Goal: Task Accomplishment & Management: Use online tool/utility

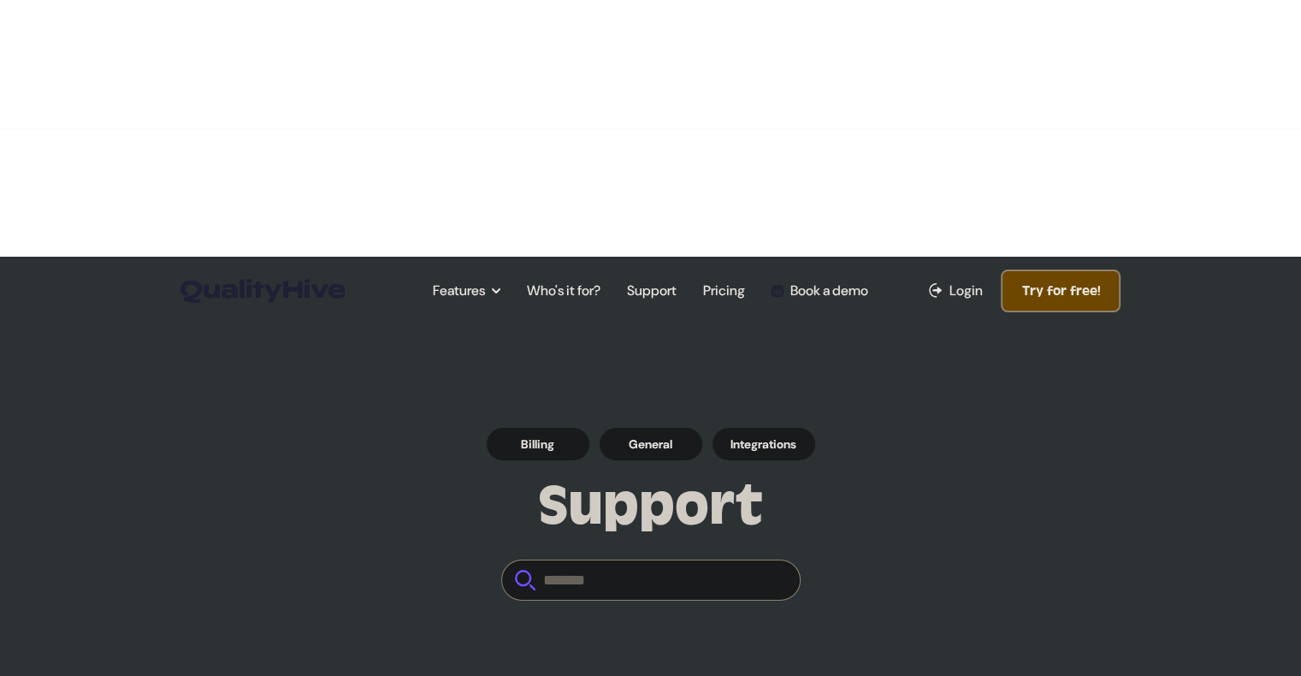
click at [1064, 269] on button "Try for free!" at bounding box center [1060, 290] width 120 height 43
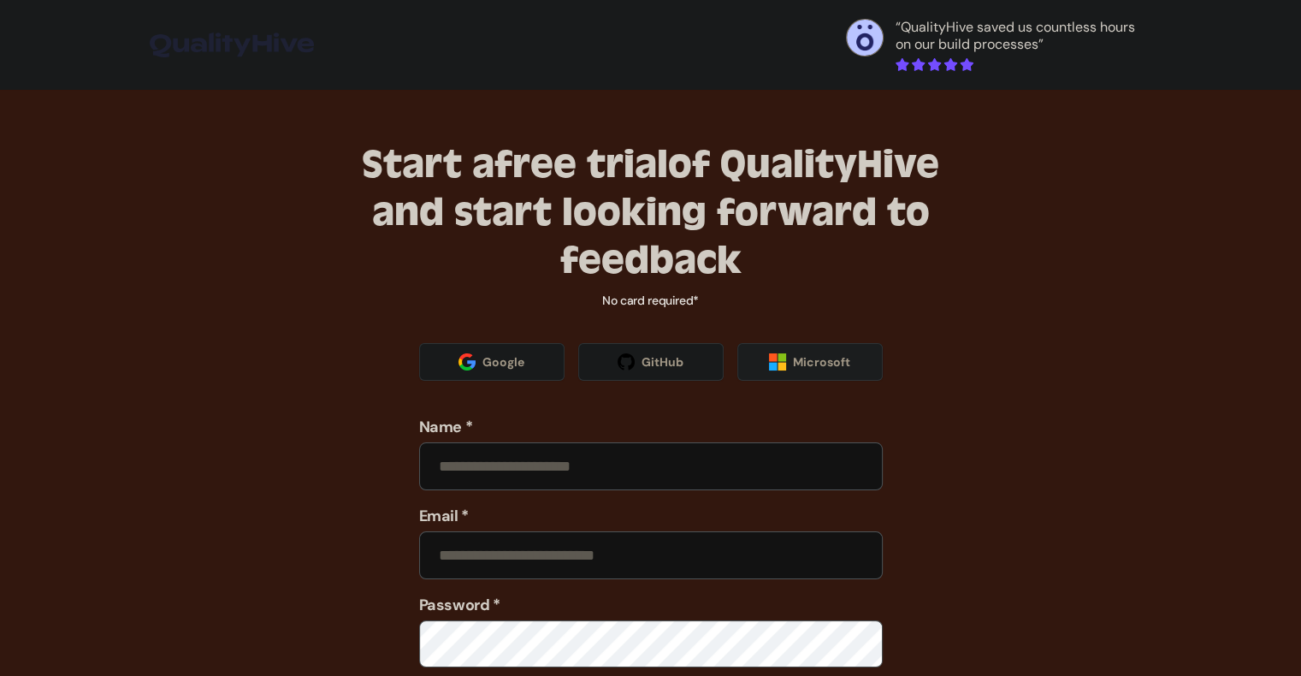
click at [820, 362] on span "Microsoft" at bounding box center [821, 361] width 57 height 17
click at [829, 361] on span "Microsoft" at bounding box center [821, 361] width 57 height 17
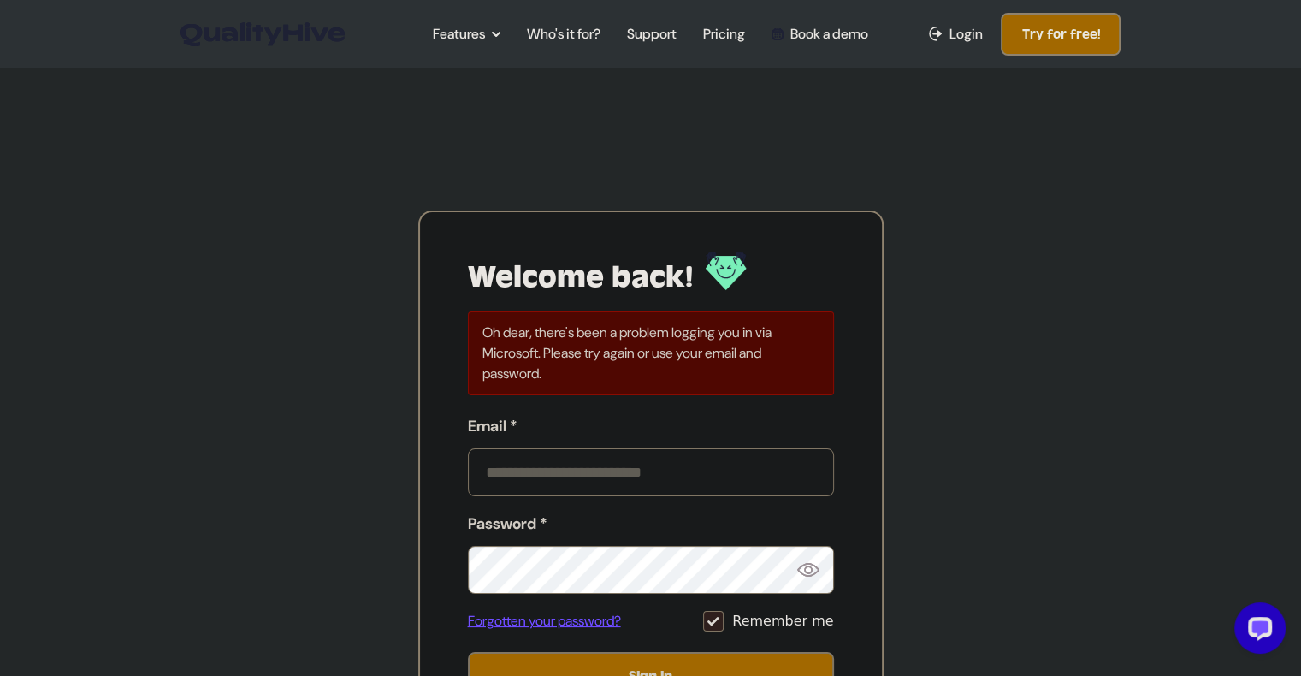
type input "**********"
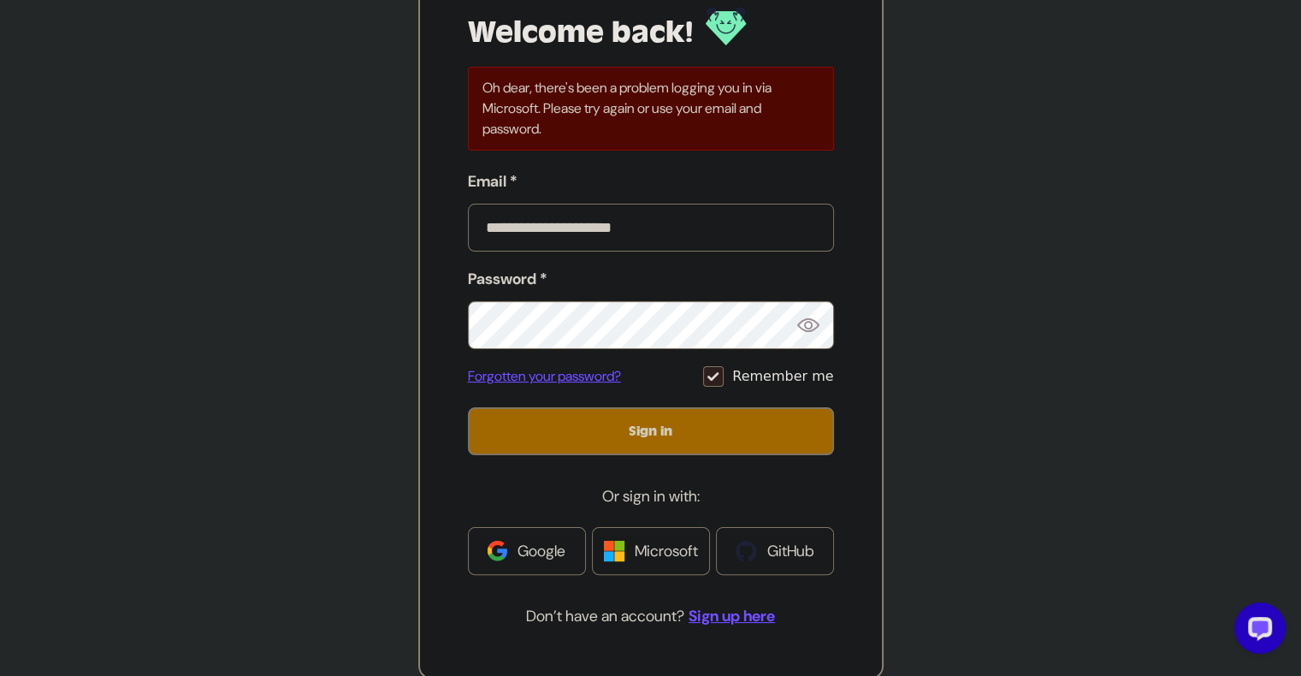
scroll to position [257, 0]
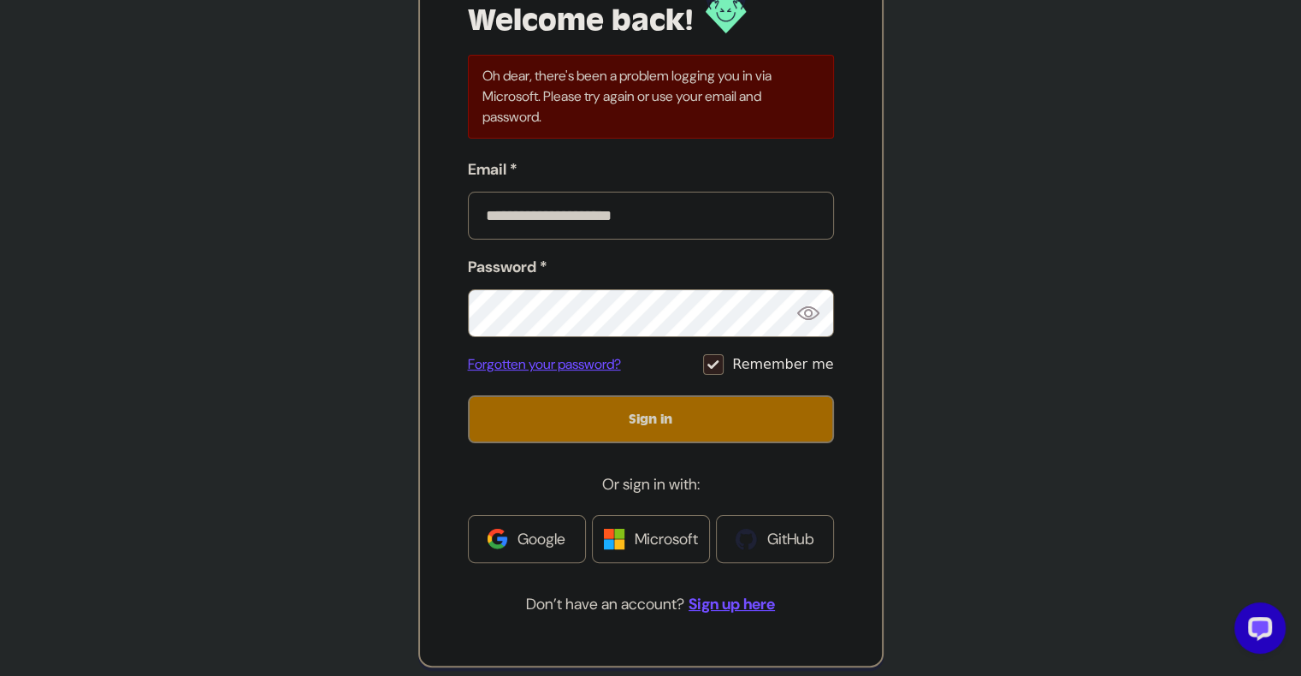
click at [683, 540] on span "Microsoft" at bounding box center [665, 539] width 63 height 24
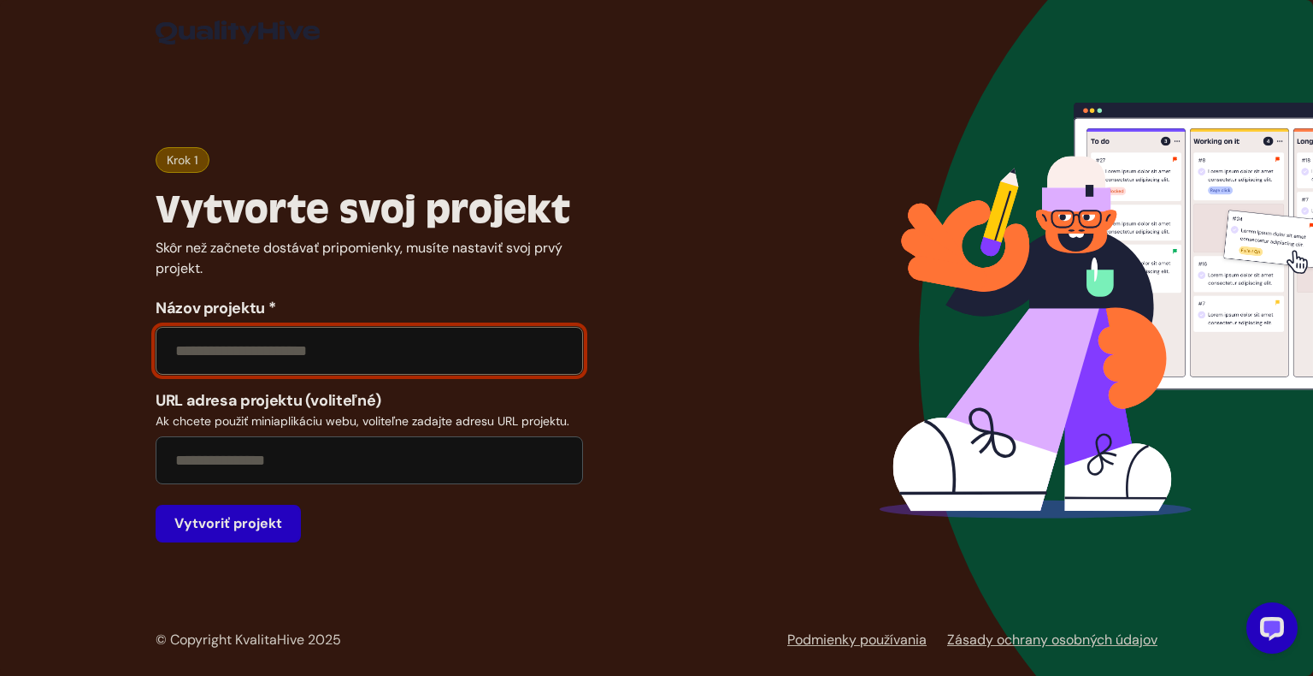
click at [262, 355] on input "Názov projektu *" at bounding box center [370, 351] width 428 height 48
type input "********"
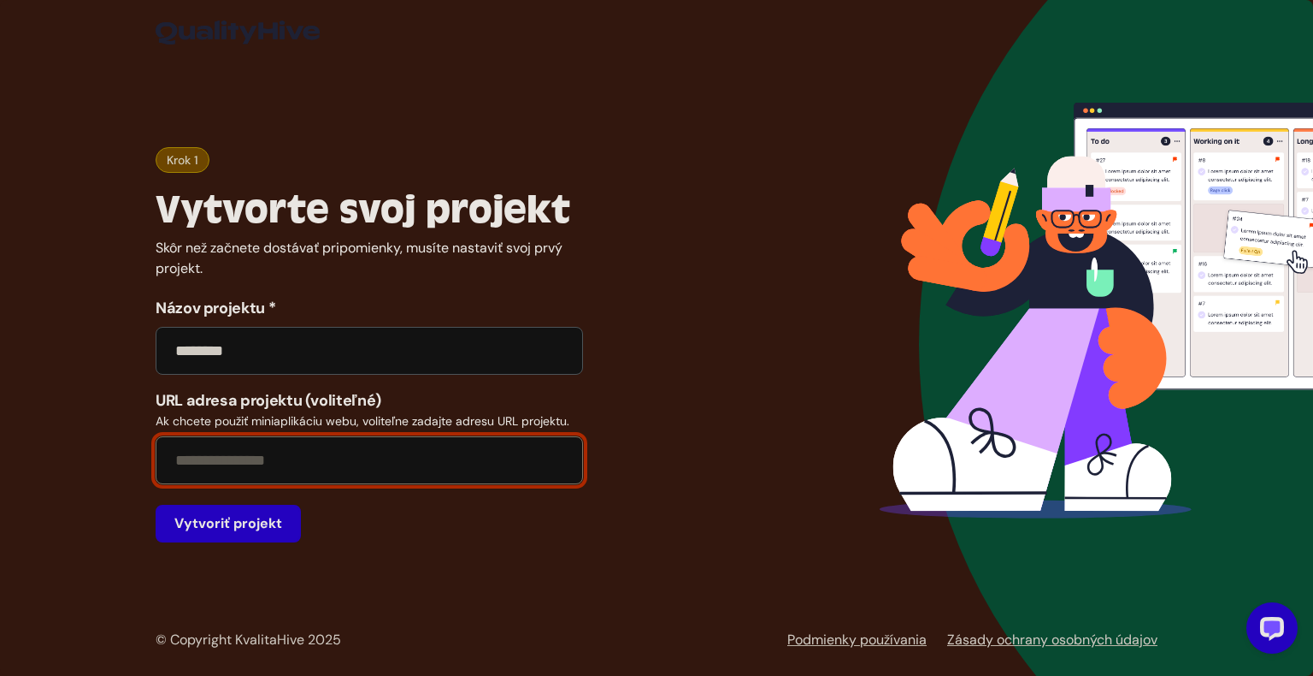
click at [271, 460] on input "URL adresa projektu (voliteľné) Ak chcete použiť miniaplikáciu webu, voliteľne …" at bounding box center [370, 460] width 428 height 48
type input "**********"
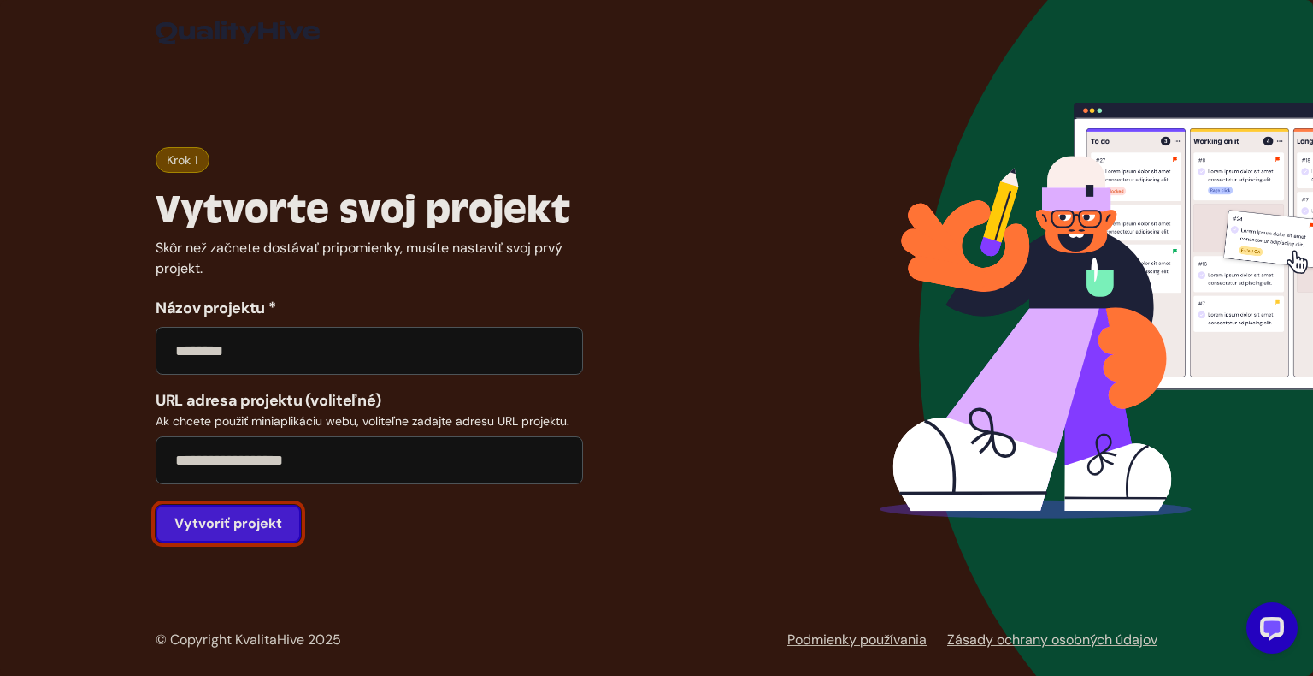
click at [266, 532] on button "Vytvoriť projekt" at bounding box center [228, 524] width 145 height 38
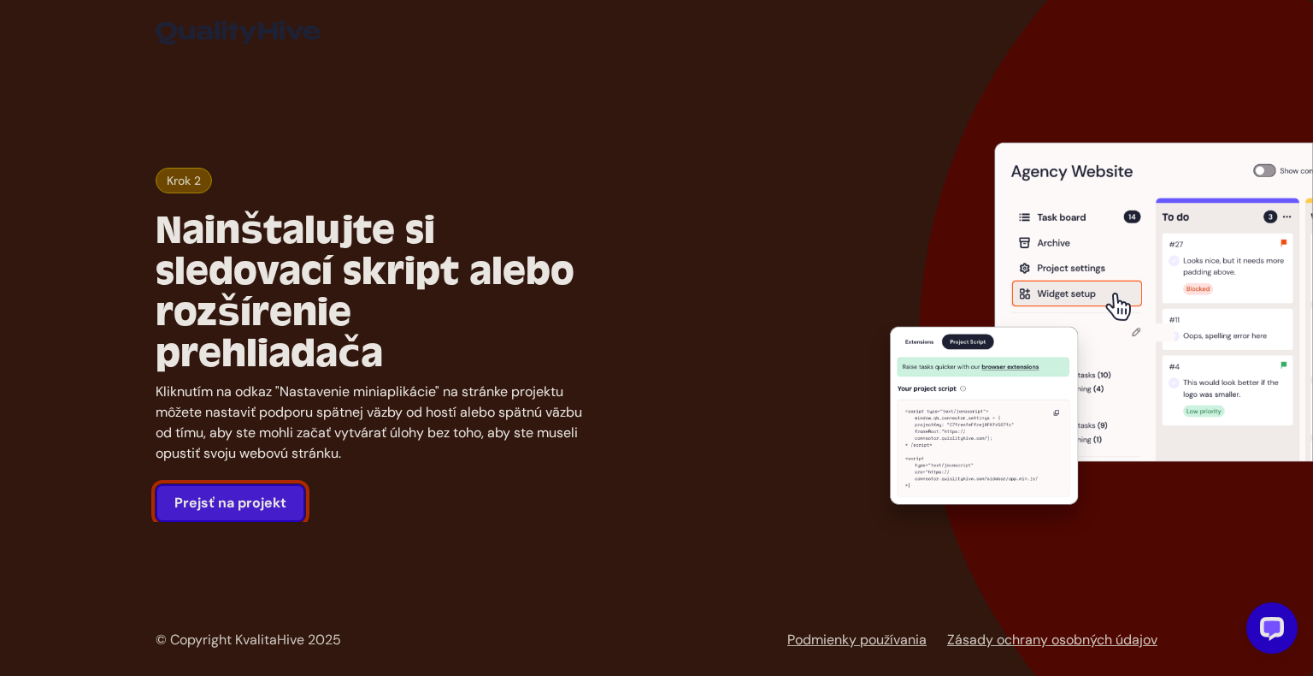
click at [244, 484] on link "Prejsť na projekt" at bounding box center [231, 503] width 150 height 38
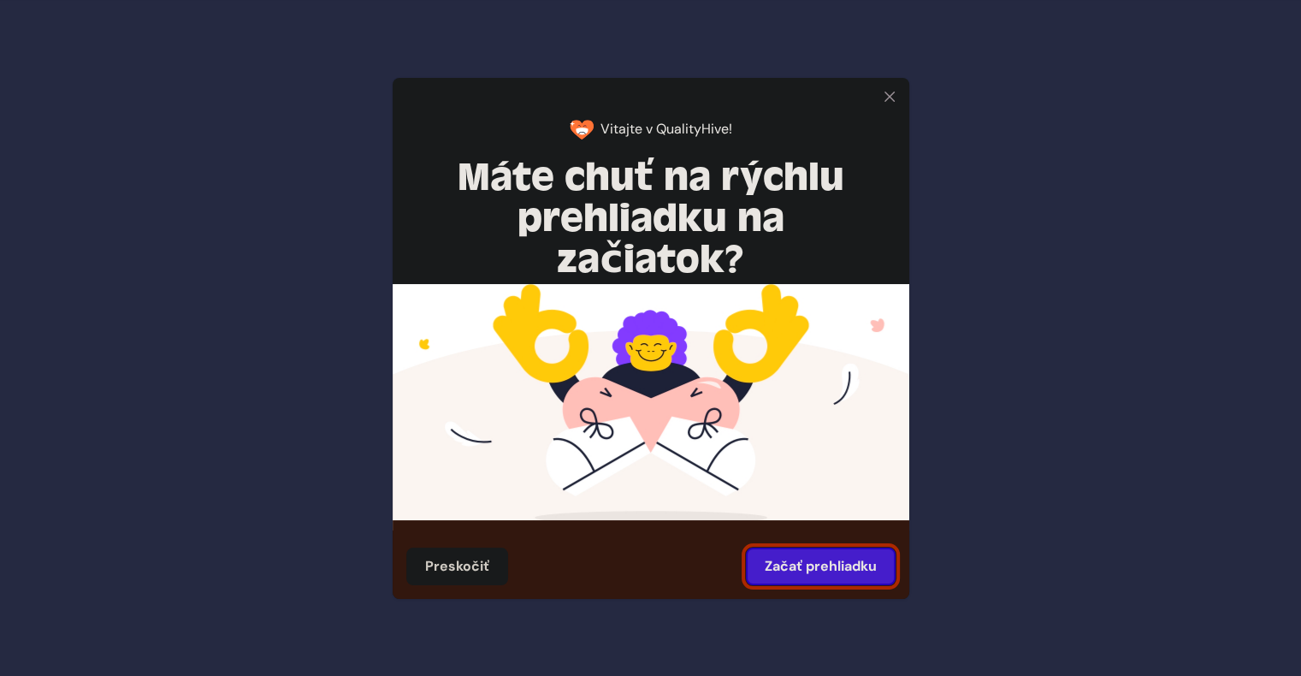
click at [847, 569] on button "Začať prehliadku" at bounding box center [821, 566] width 150 height 38
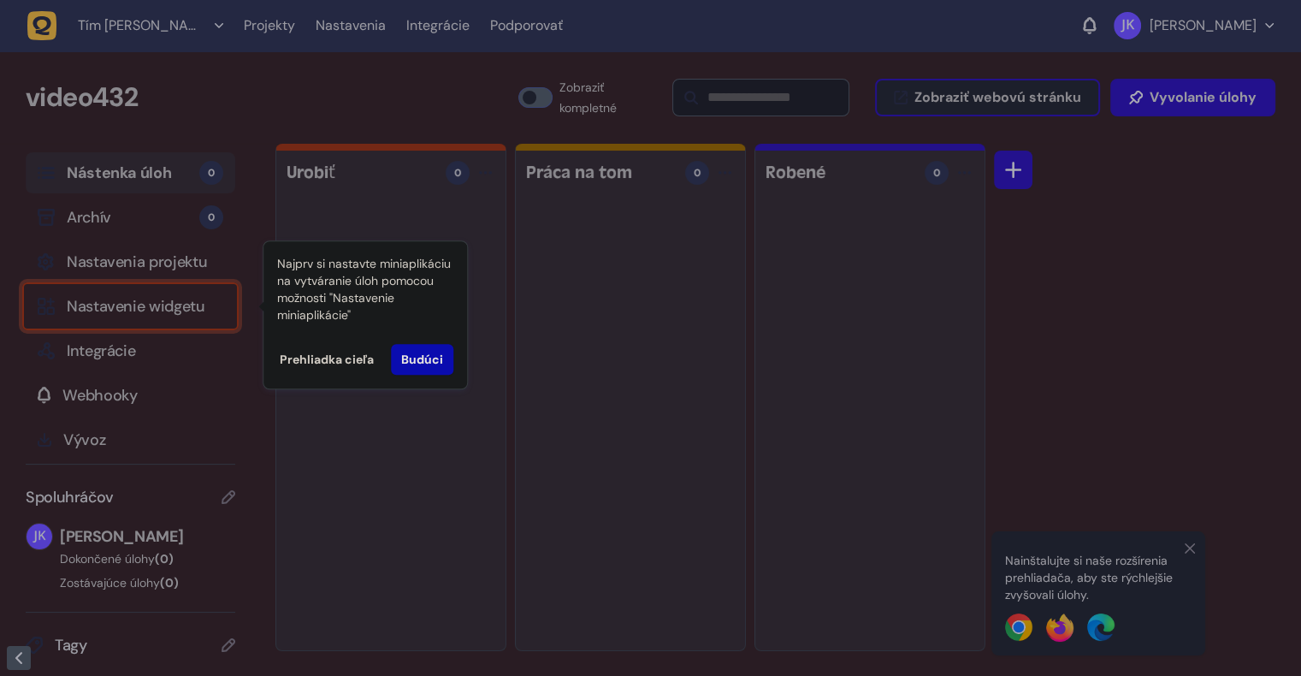
click at [425, 358] on button "Budúci" at bounding box center [422, 359] width 62 height 31
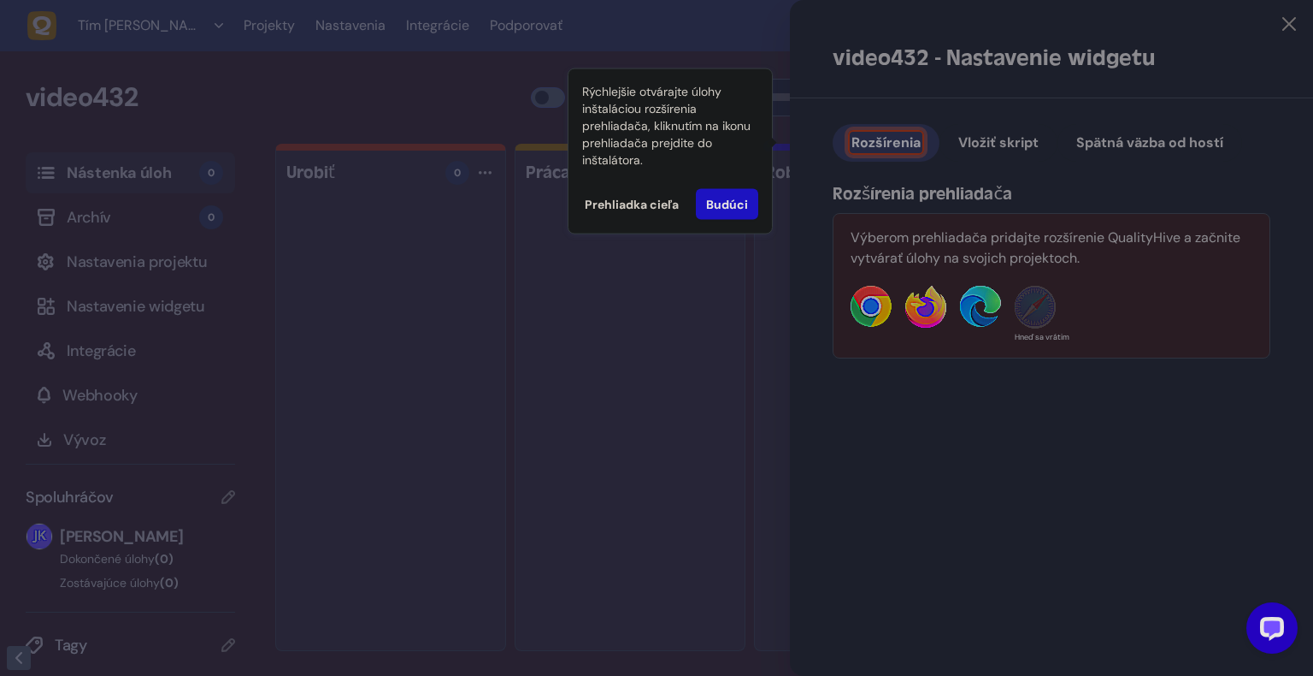
click at [617, 204] on button "Prehliadka cieľa" at bounding box center [632, 204] width 94 height 31
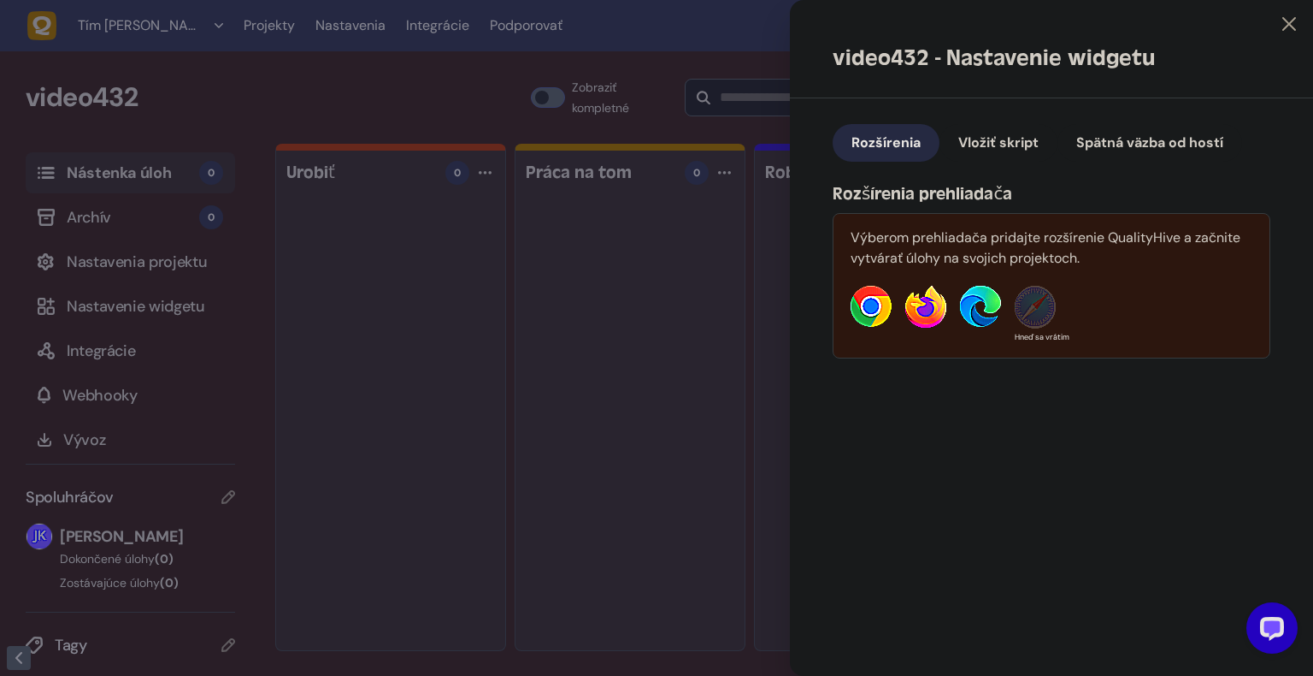
click at [890, 142] on span "Rozšírenia" at bounding box center [886, 142] width 69 height 18
click at [127, 296] on div at bounding box center [656, 338] width 1313 height 676
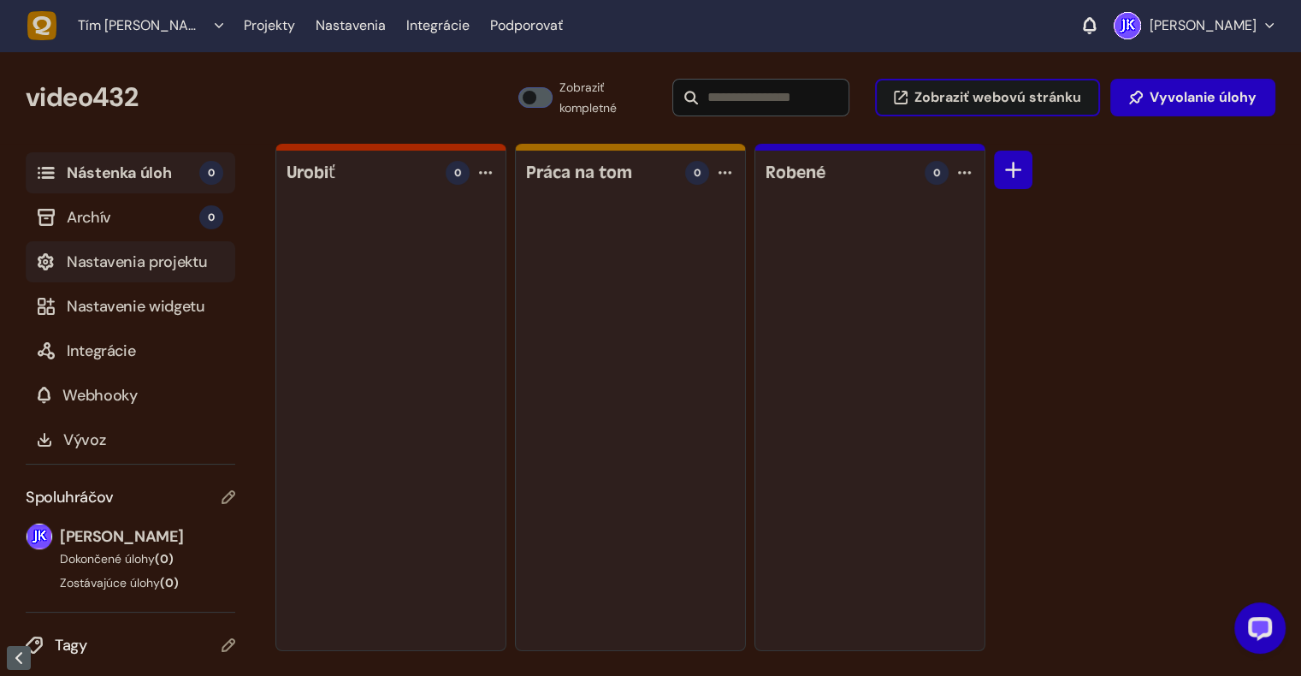
click at [158, 260] on span "Nastavenia projektu" at bounding box center [145, 262] width 156 height 24
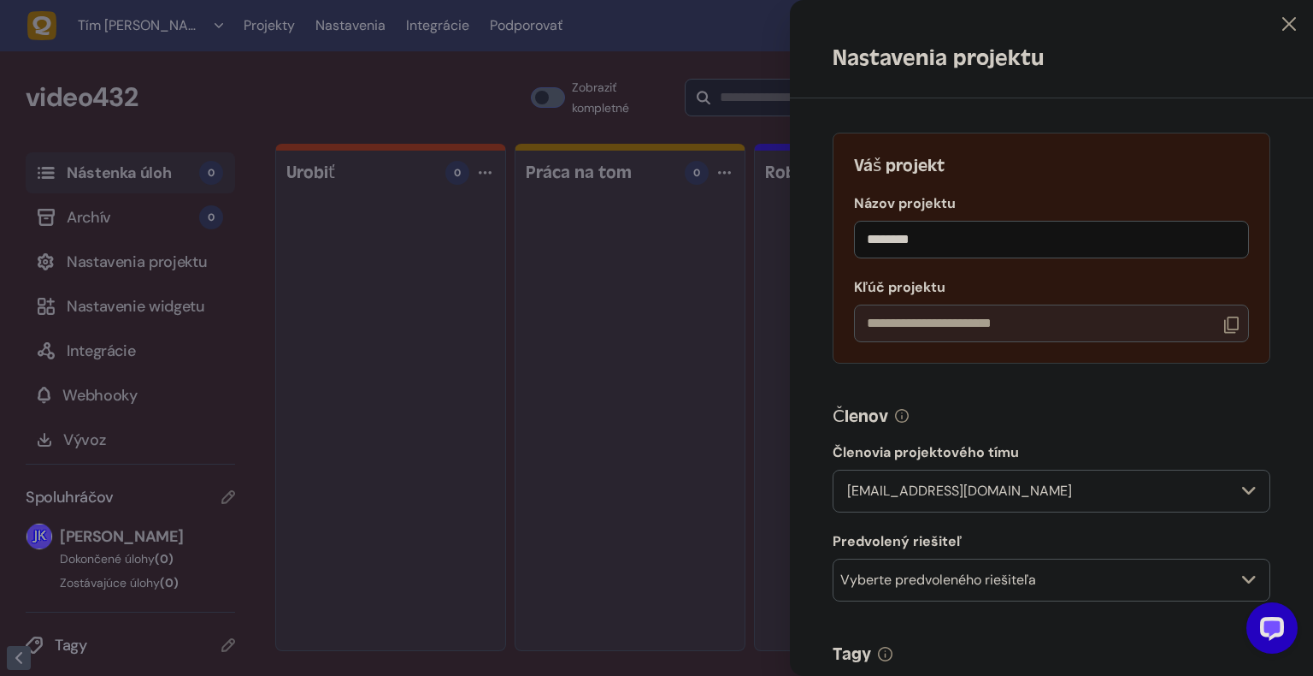
click at [334, 369] on div at bounding box center [656, 338] width 1313 height 676
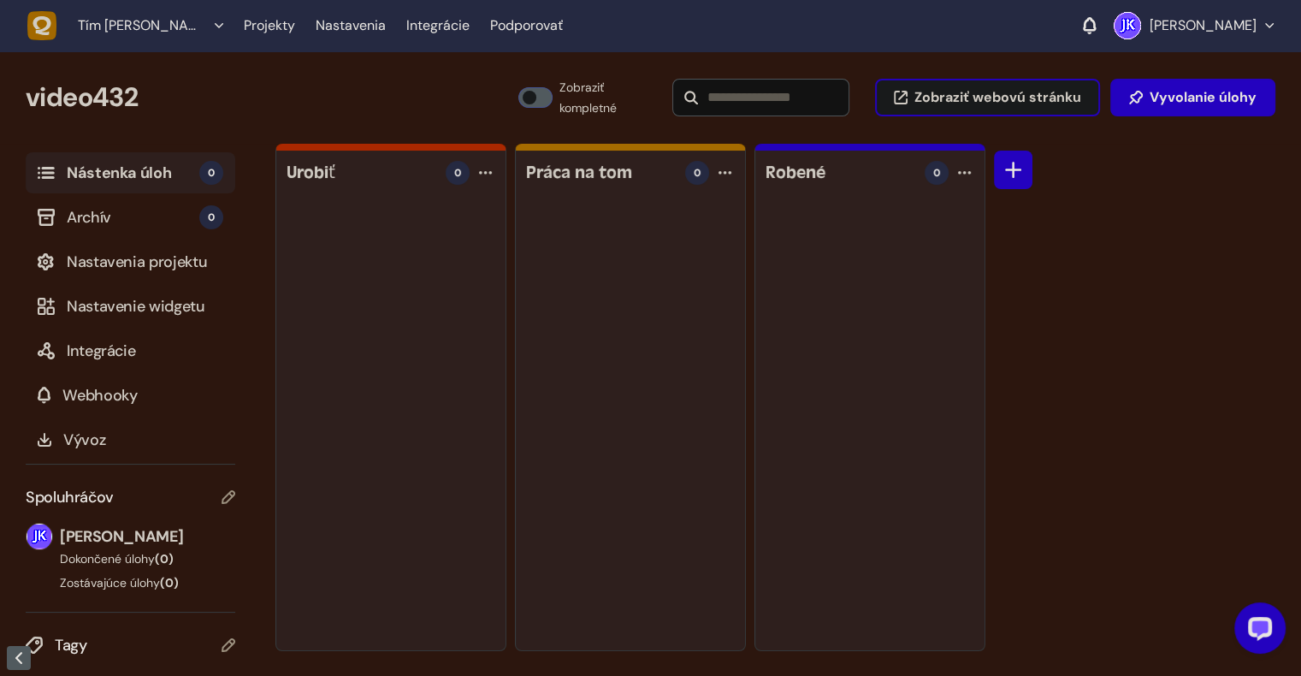
click at [416, 281] on div at bounding box center [390, 426] width 229 height 448
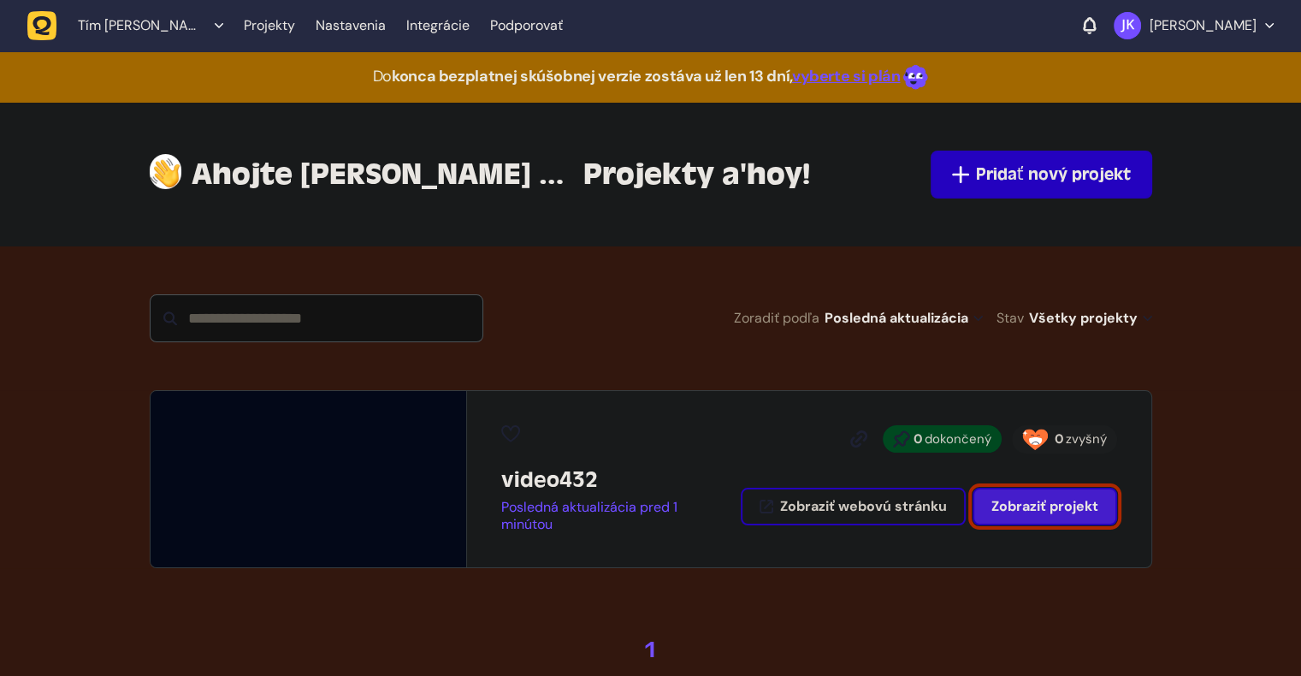
click at [1047, 502] on span "Zobraziť projekt" at bounding box center [1044, 506] width 107 height 18
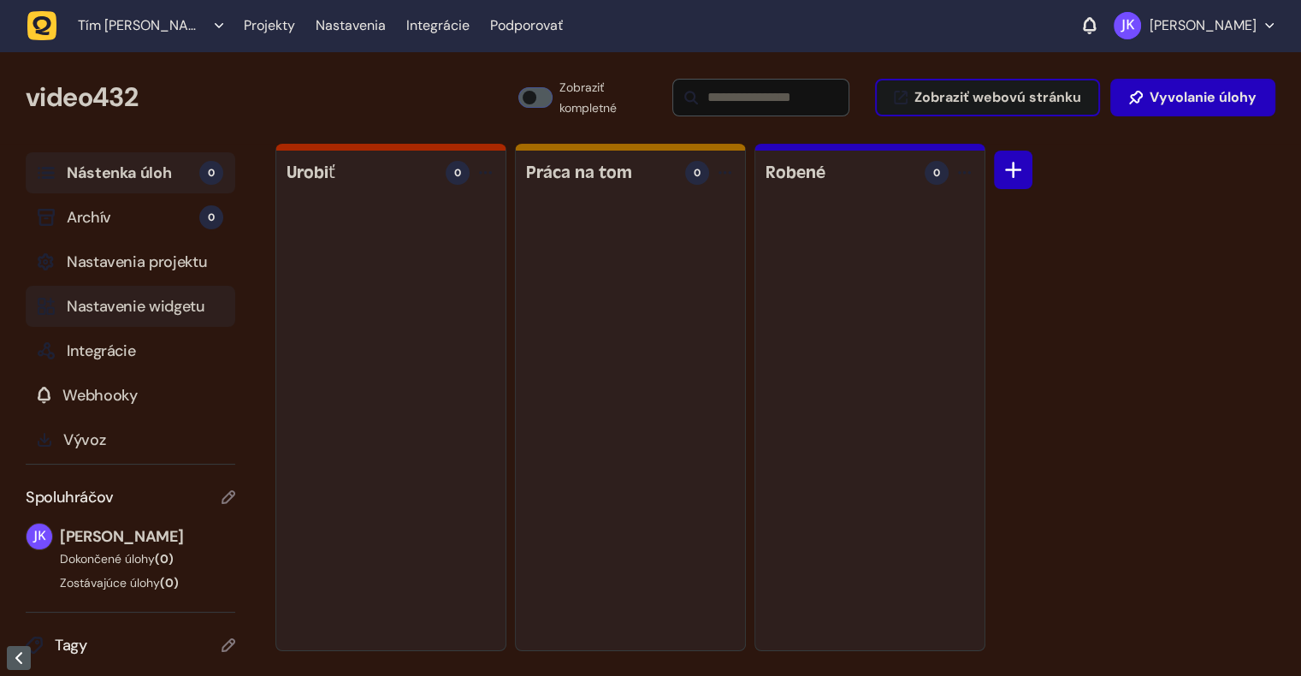
click at [110, 311] on span "Nastavenie widgetu" at bounding box center [145, 306] width 156 height 24
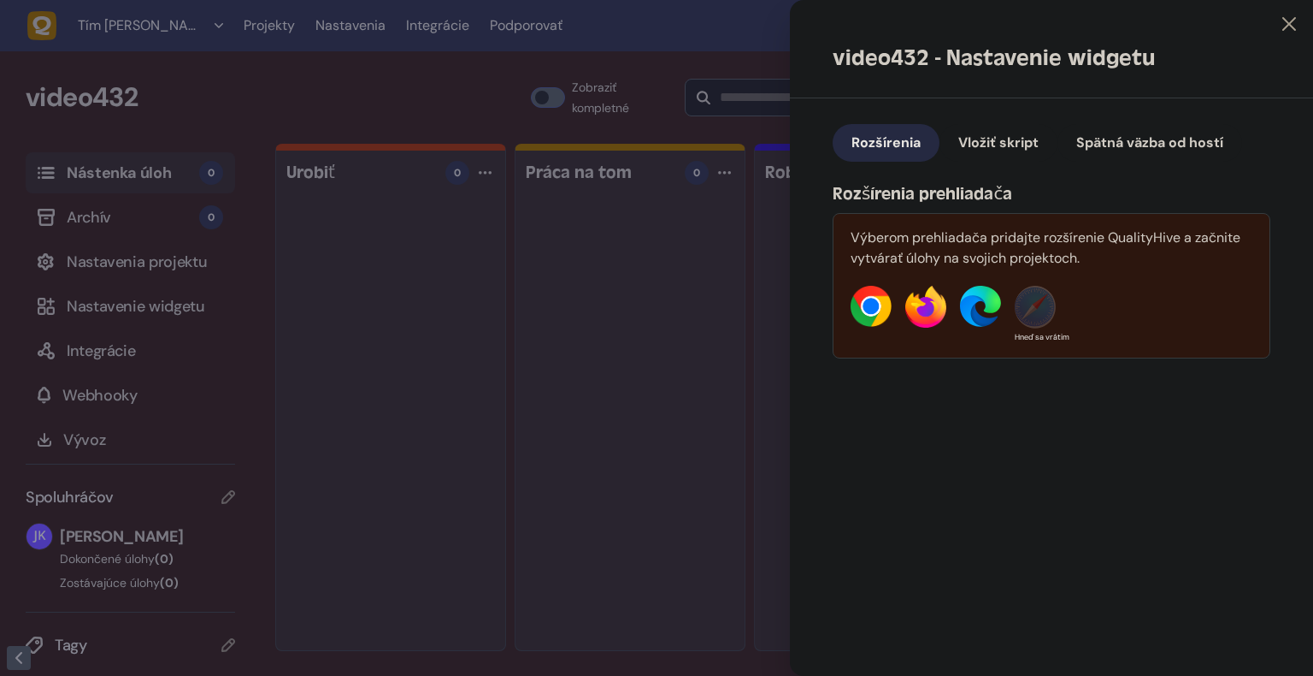
click at [896, 149] on span "Rozšírenia" at bounding box center [886, 142] width 69 height 18
click at [1000, 148] on span "Vložiť skript" at bounding box center [999, 142] width 80 height 18
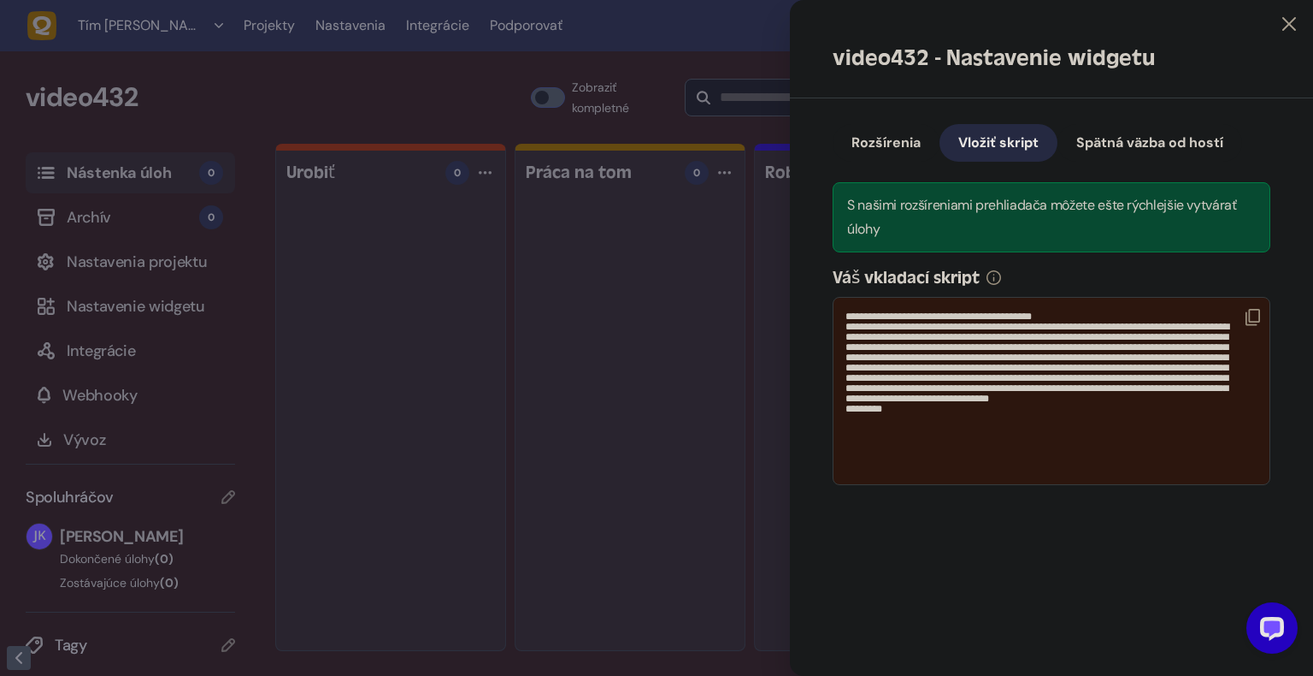
click at [1127, 143] on span "Spätná väzba od hostí" at bounding box center [1150, 142] width 147 height 18
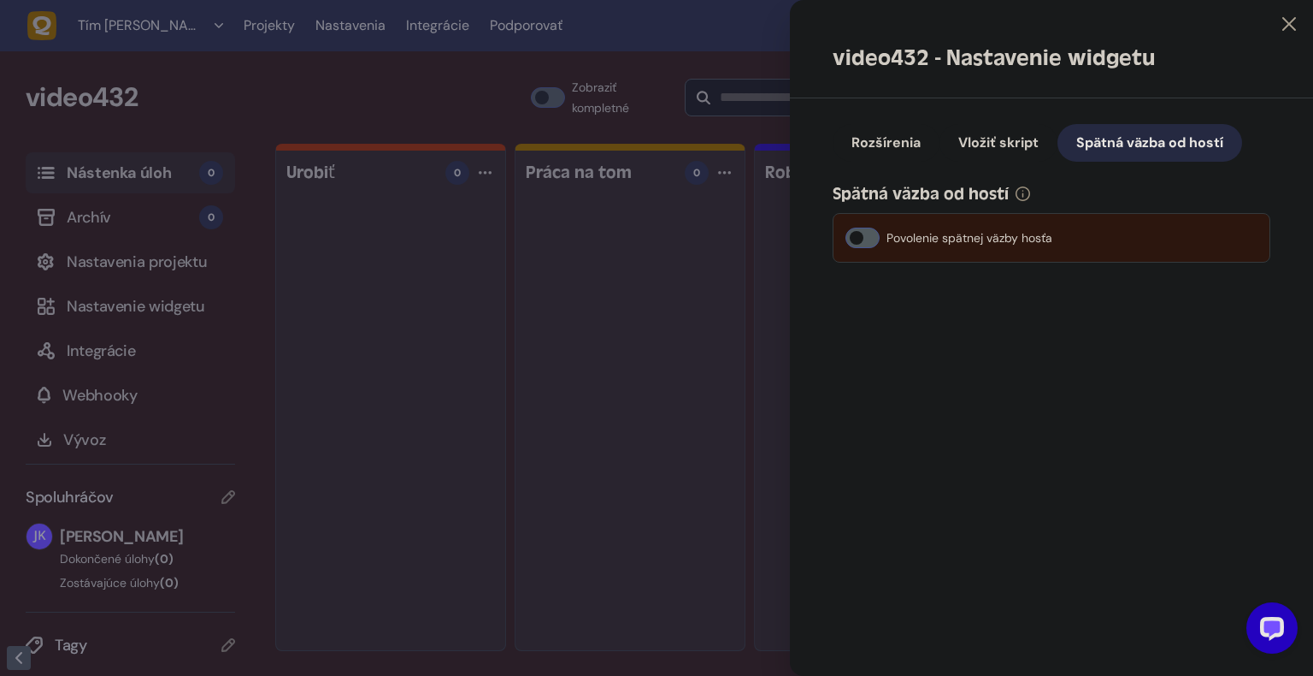
click at [1025, 147] on span "Vložiť skript" at bounding box center [999, 142] width 80 height 18
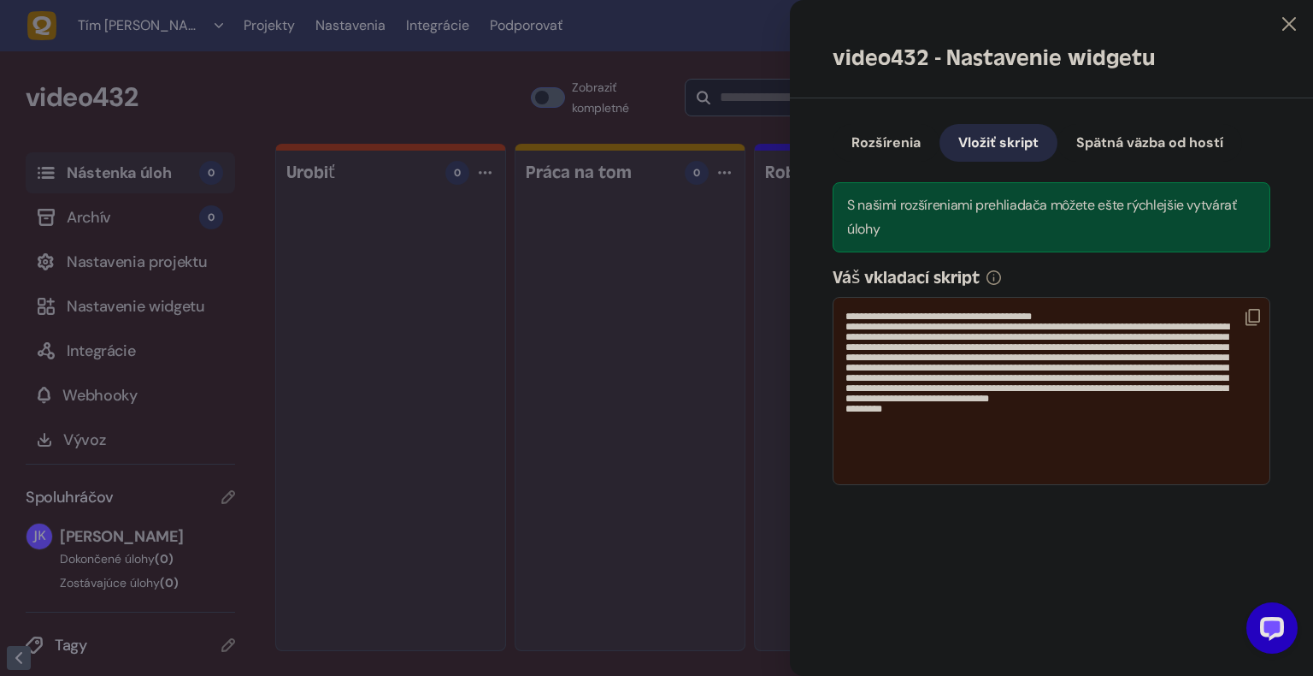
click at [1255, 318] on icon at bounding box center [1253, 317] width 15 height 17
click at [1291, 24] on icon at bounding box center [1290, 24] width 14 height 14
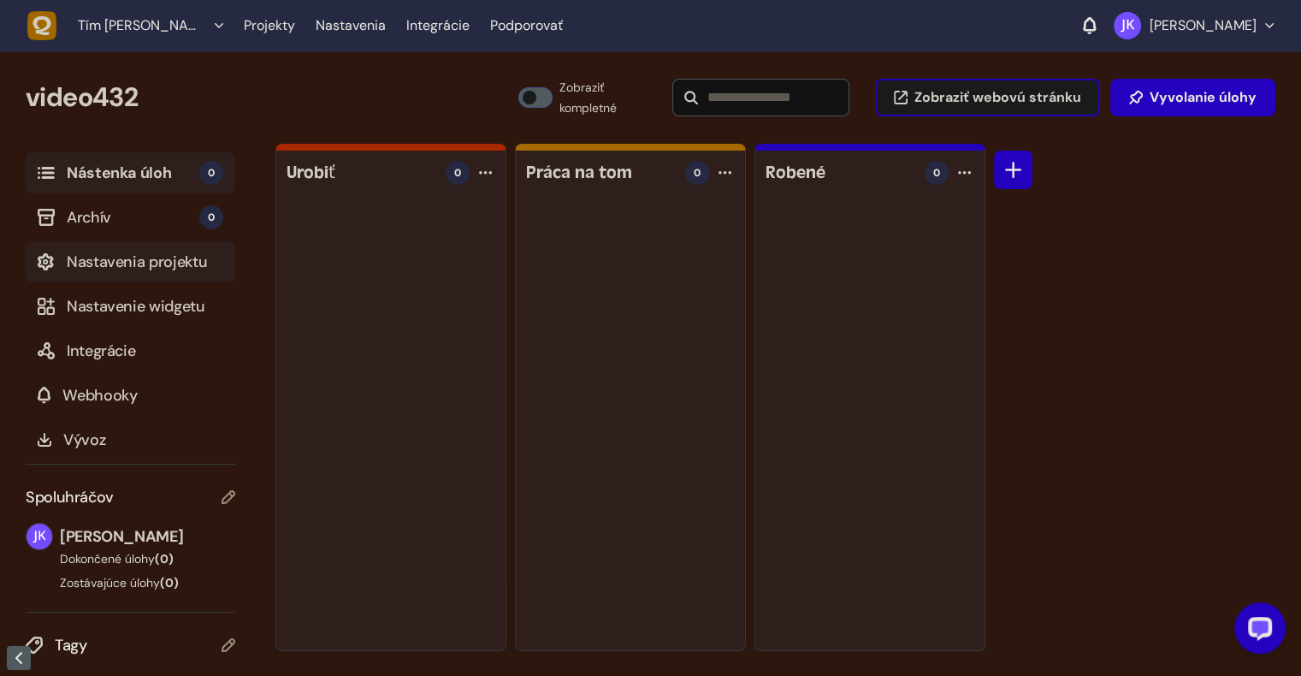
click at [154, 265] on span "Nastavenia projektu" at bounding box center [145, 262] width 156 height 24
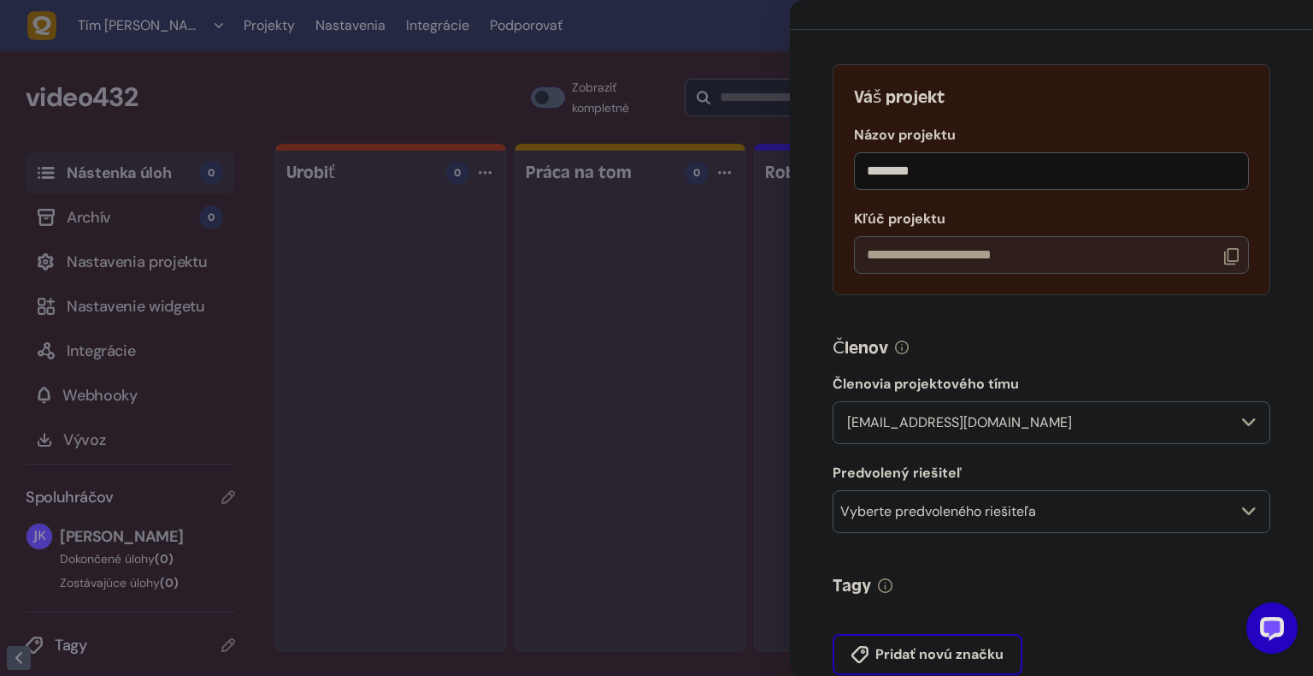
scroll to position [86, 0]
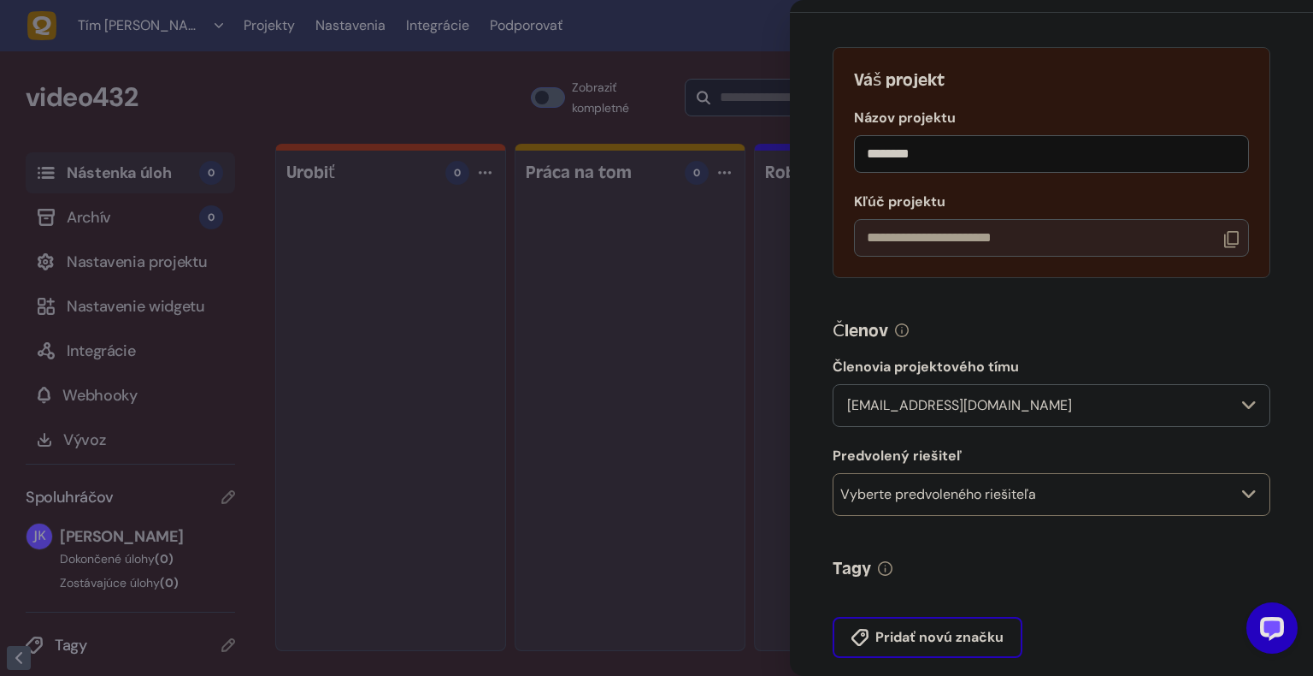
click at [1044, 509] on div "Vyberte predvoleného riešiteľa" at bounding box center [1052, 494] width 438 height 43
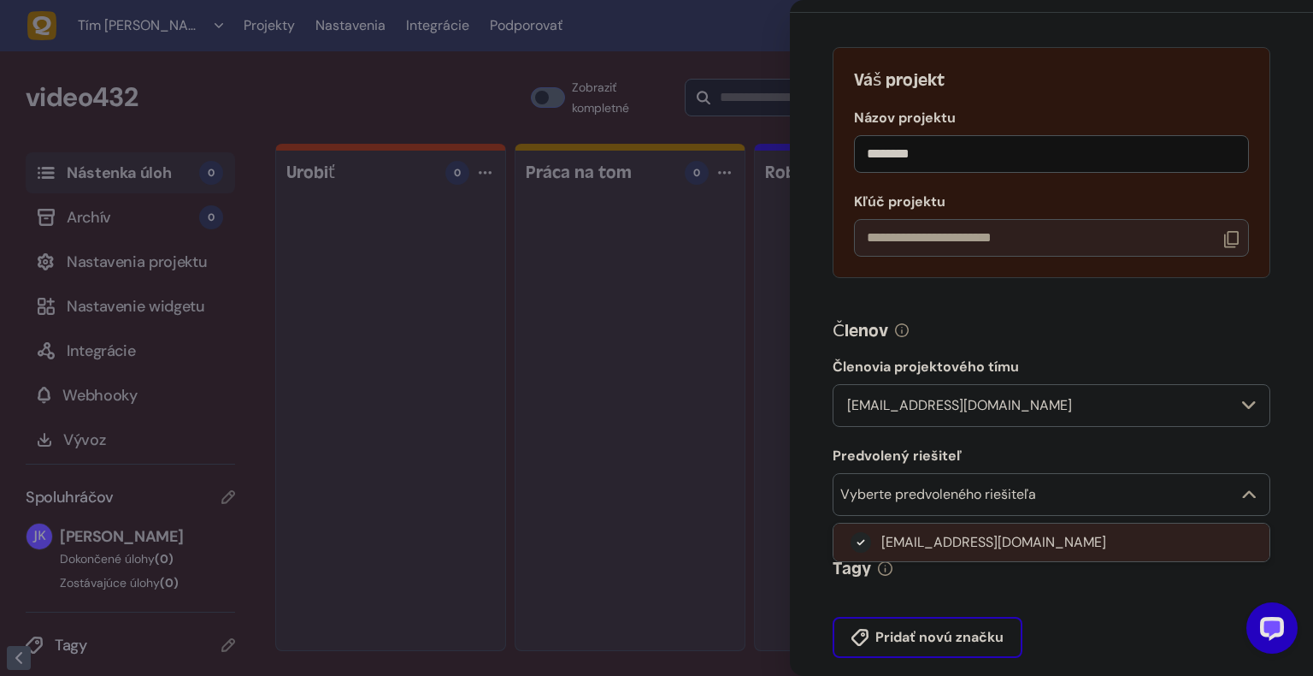
click at [1019, 555] on li "jaroslavkisel@outlook.sk" at bounding box center [1052, 542] width 436 height 38
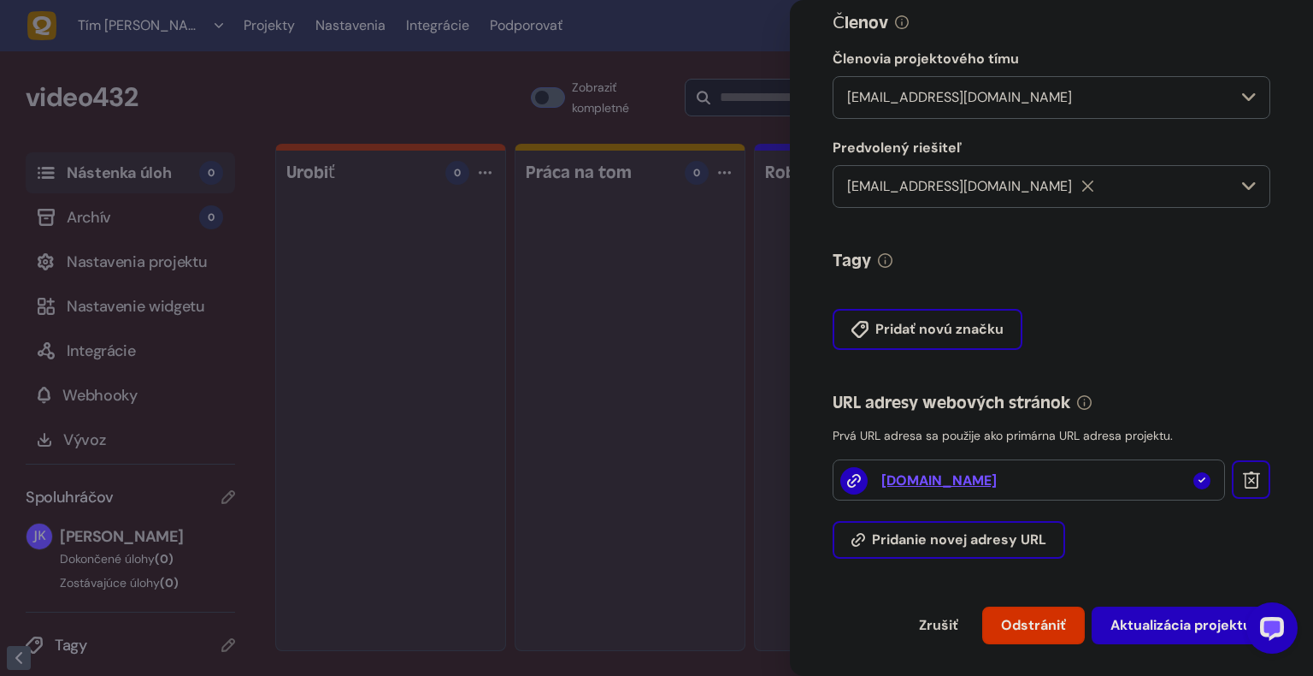
scroll to position [408, 0]
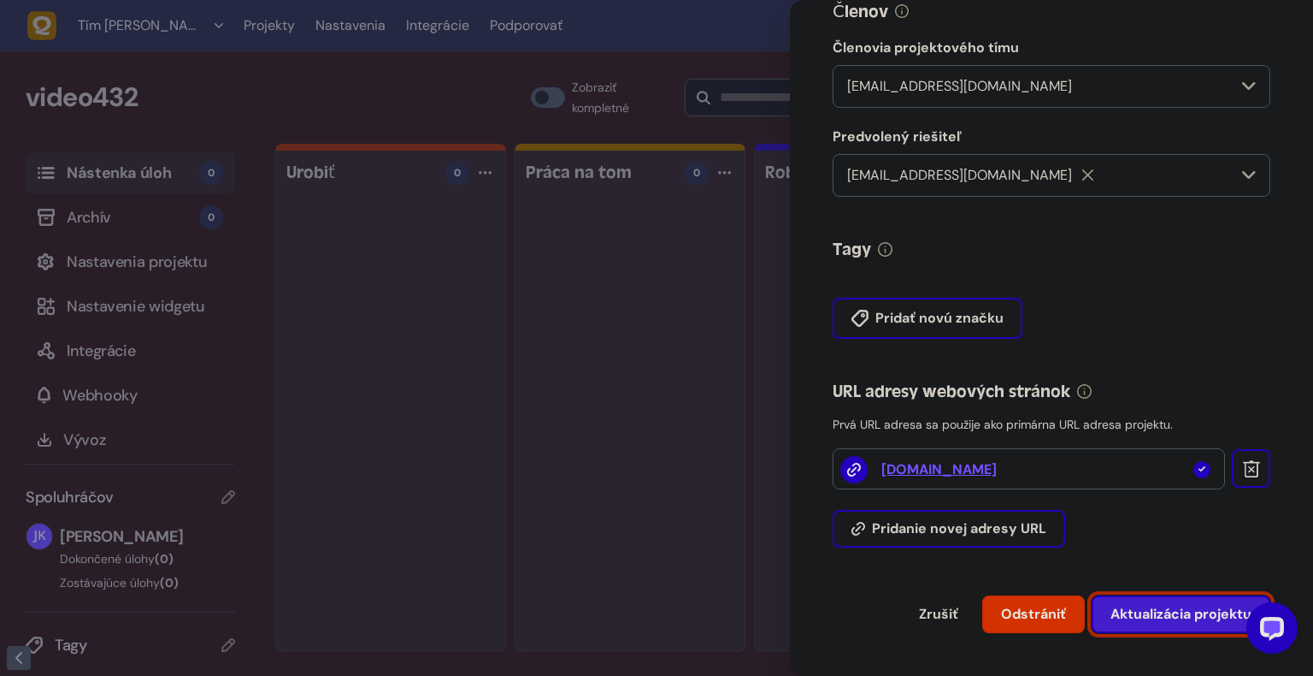
click at [1175, 619] on span "Aktualizácia projektu" at bounding box center [1181, 614] width 141 height 18
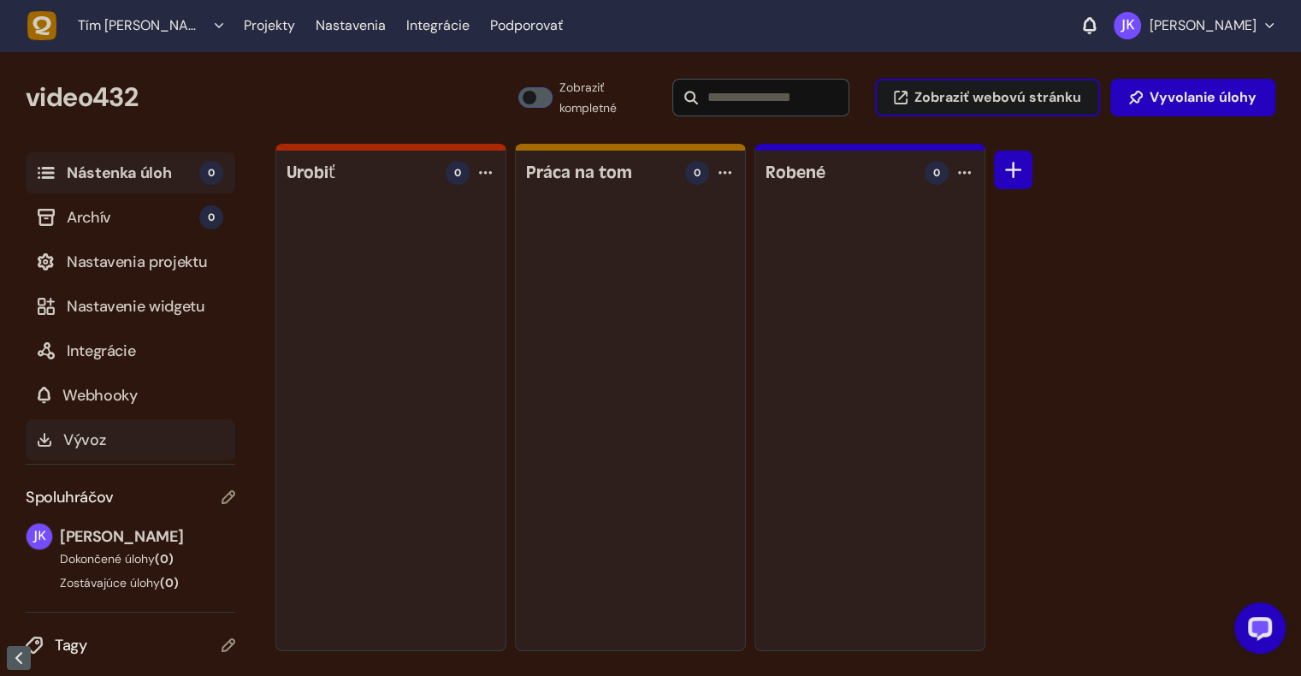
click at [106, 442] on span "Vývoz" at bounding box center [143, 440] width 160 height 24
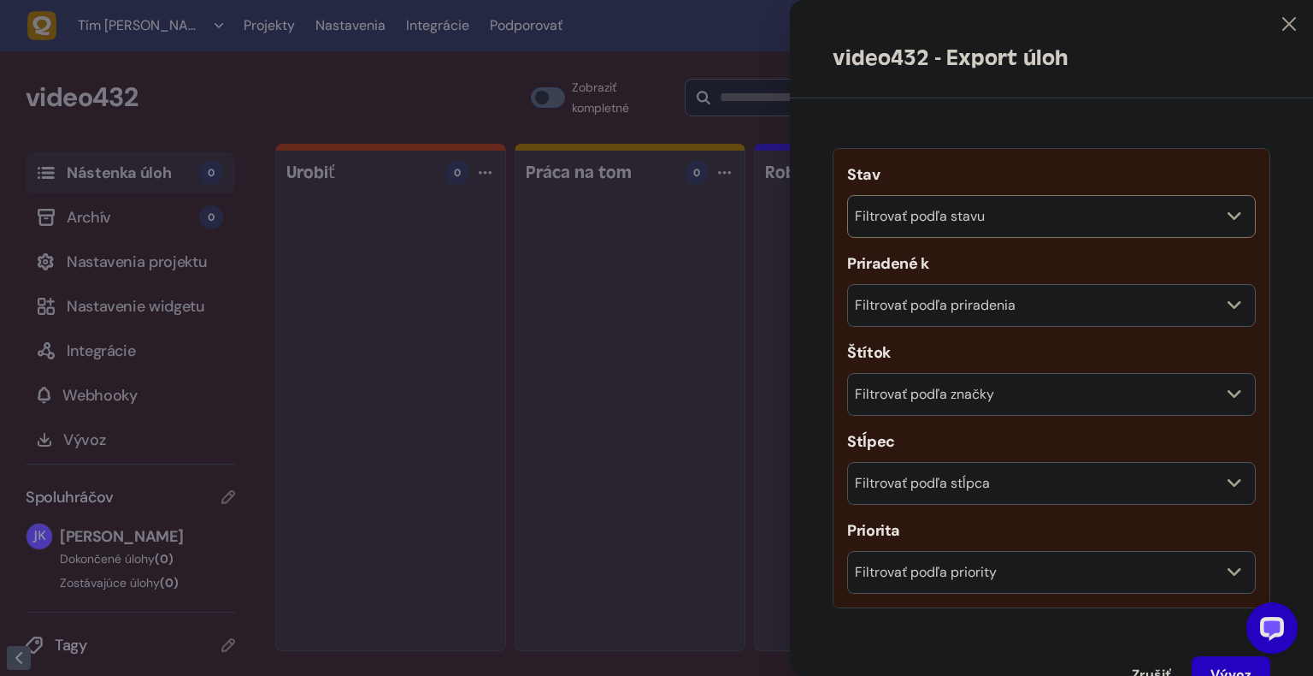
click at [1146, 216] on div "Filtrovať podľa stavu" at bounding box center [1051, 216] width 409 height 43
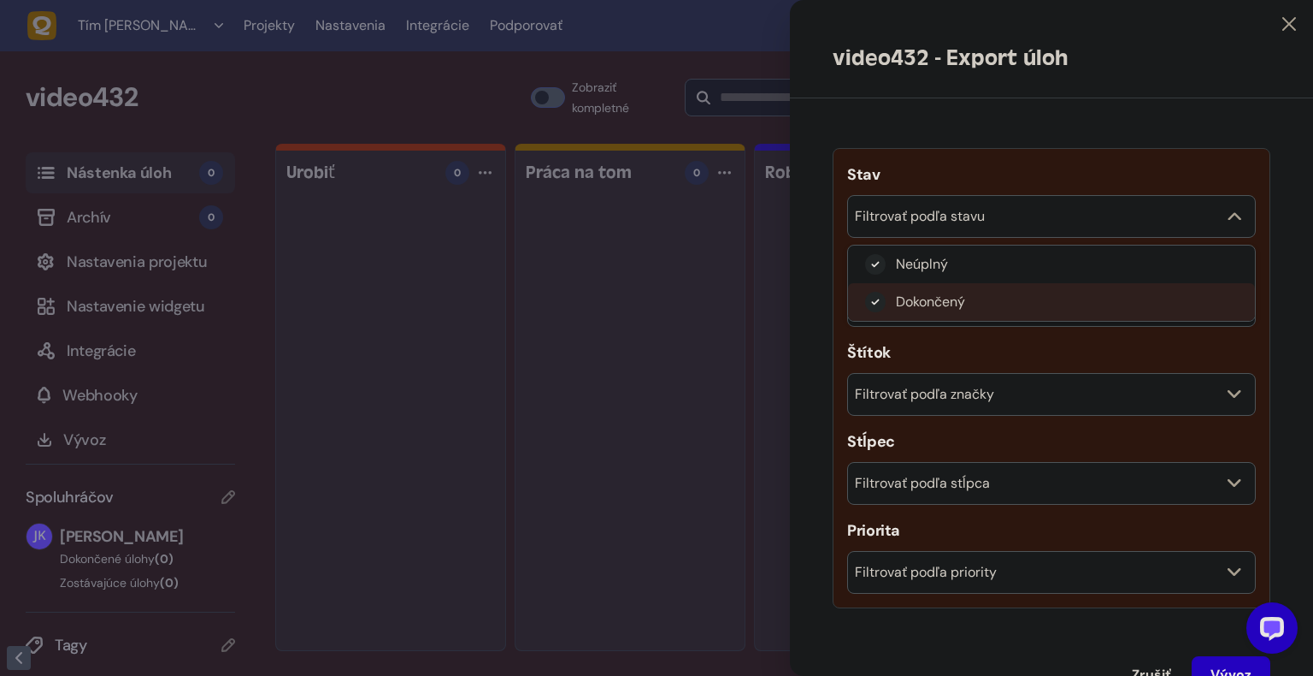
click at [1076, 304] on li "Dokončený" at bounding box center [1051, 302] width 407 height 38
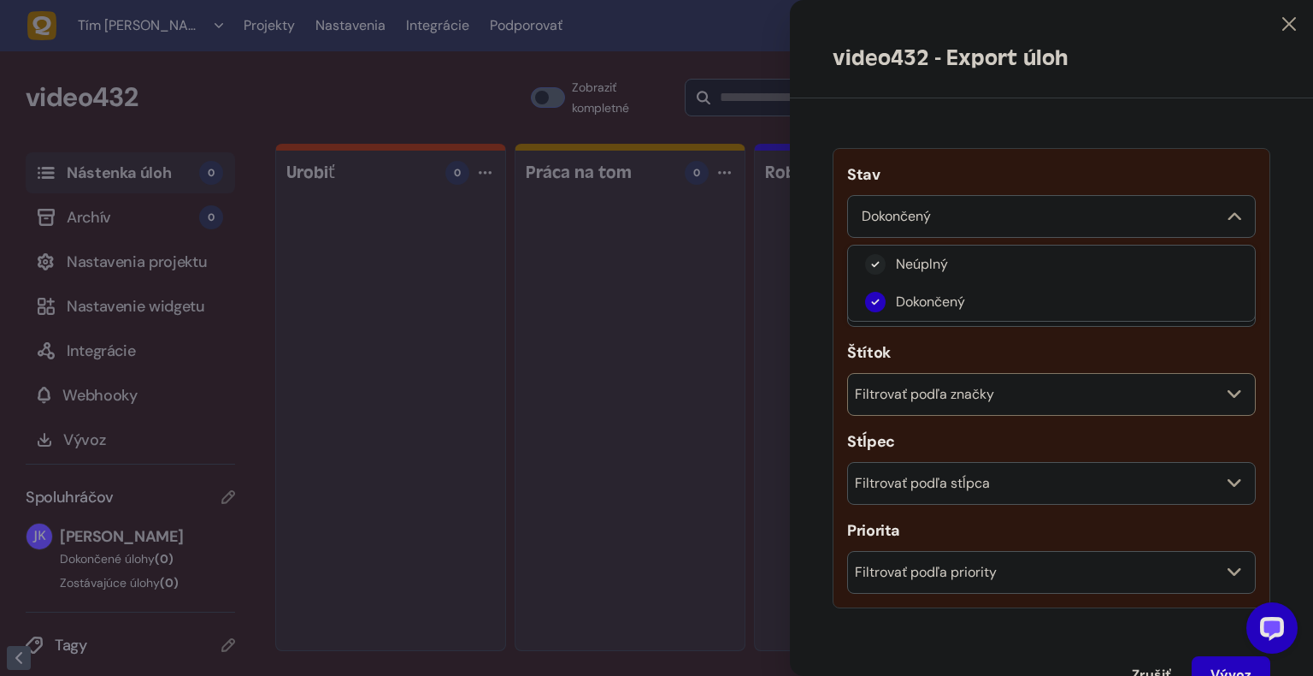
click at [1120, 394] on div "Filtrovať podľa značky" at bounding box center [1051, 394] width 409 height 43
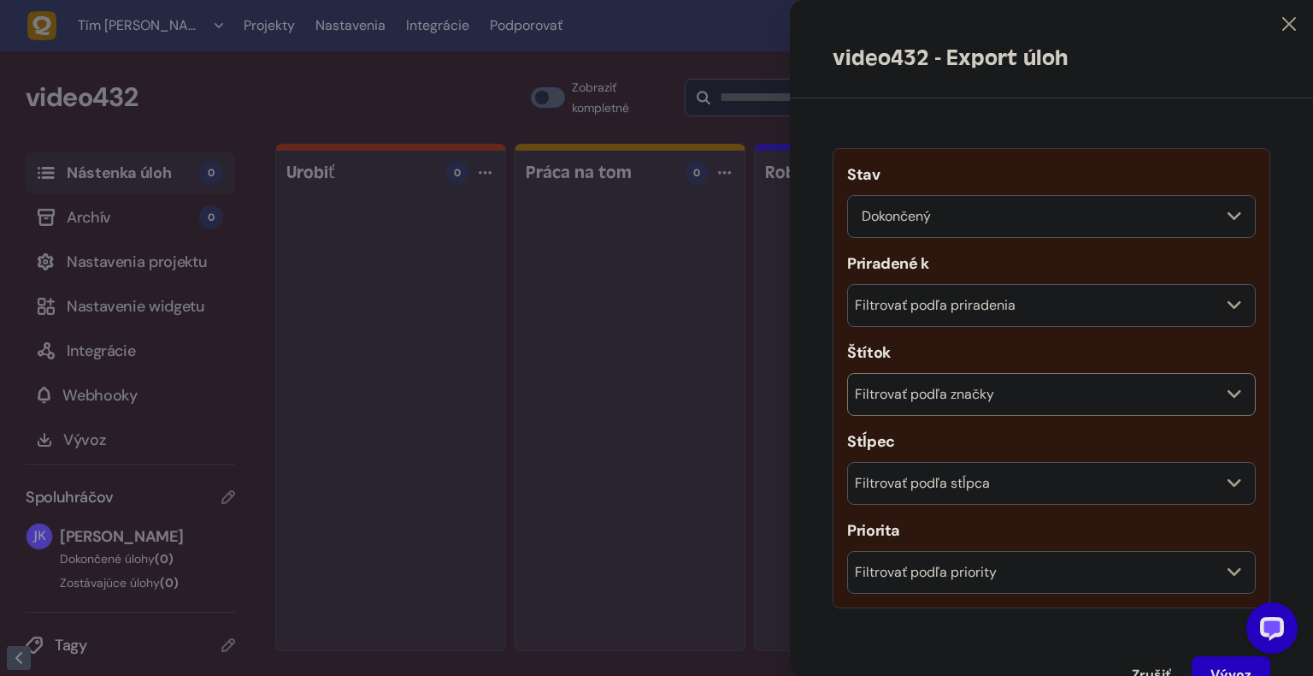
click at [1191, 392] on div "Filtrovať podľa značky" at bounding box center [1051, 394] width 409 height 43
drag, startPoint x: 1190, startPoint y: 393, endPoint x: 1113, endPoint y: 436, distance: 88.0
click at [1190, 393] on div "Filtrovať podľa značky" at bounding box center [1051, 394] width 409 height 43
click at [1074, 490] on div "Filtrovať podľa stĺpca" at bounding box center [1051, 483] width 409 height 43
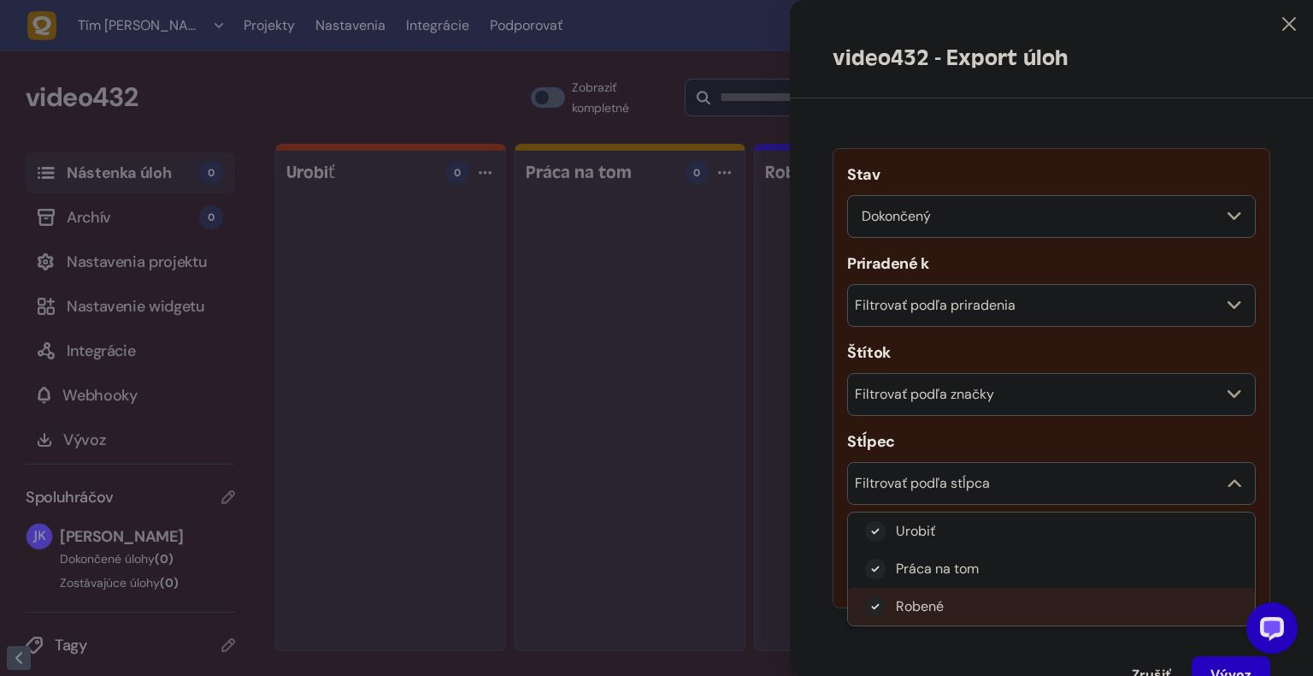
click at [958, 607] on li "Robené" at bounding box center [1051, 606] width 407 height 38
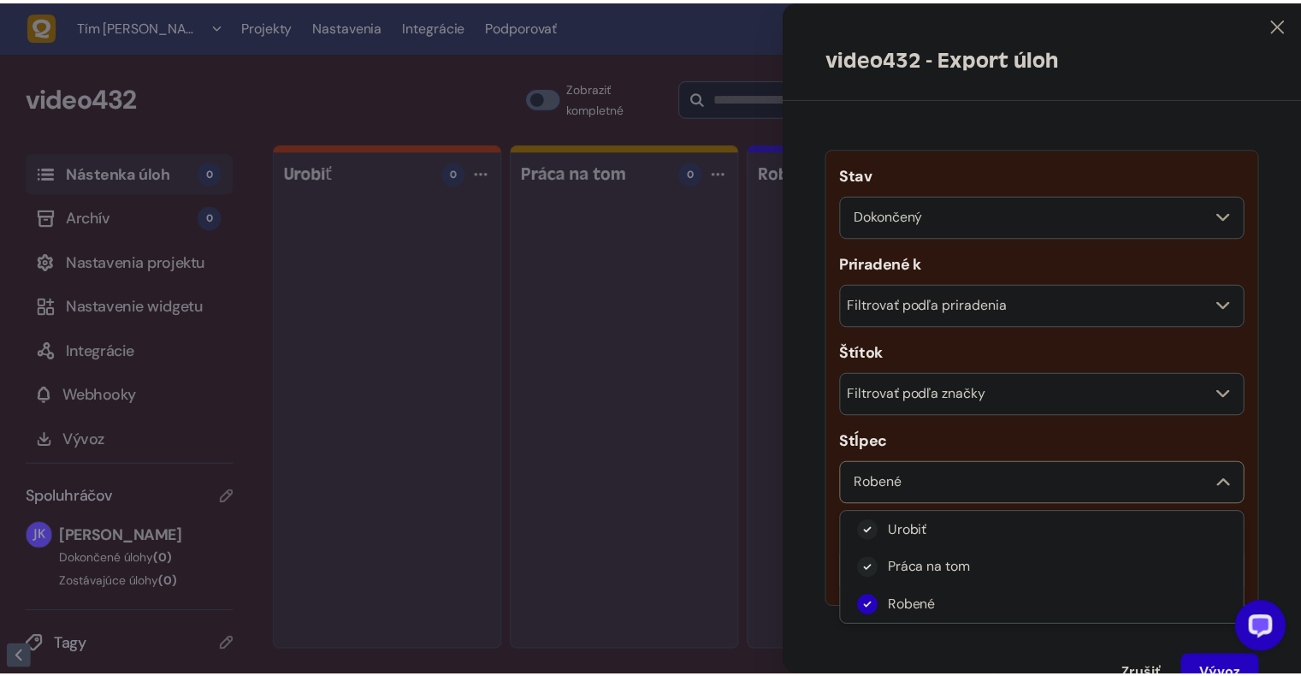
scroll to position [58, 0]
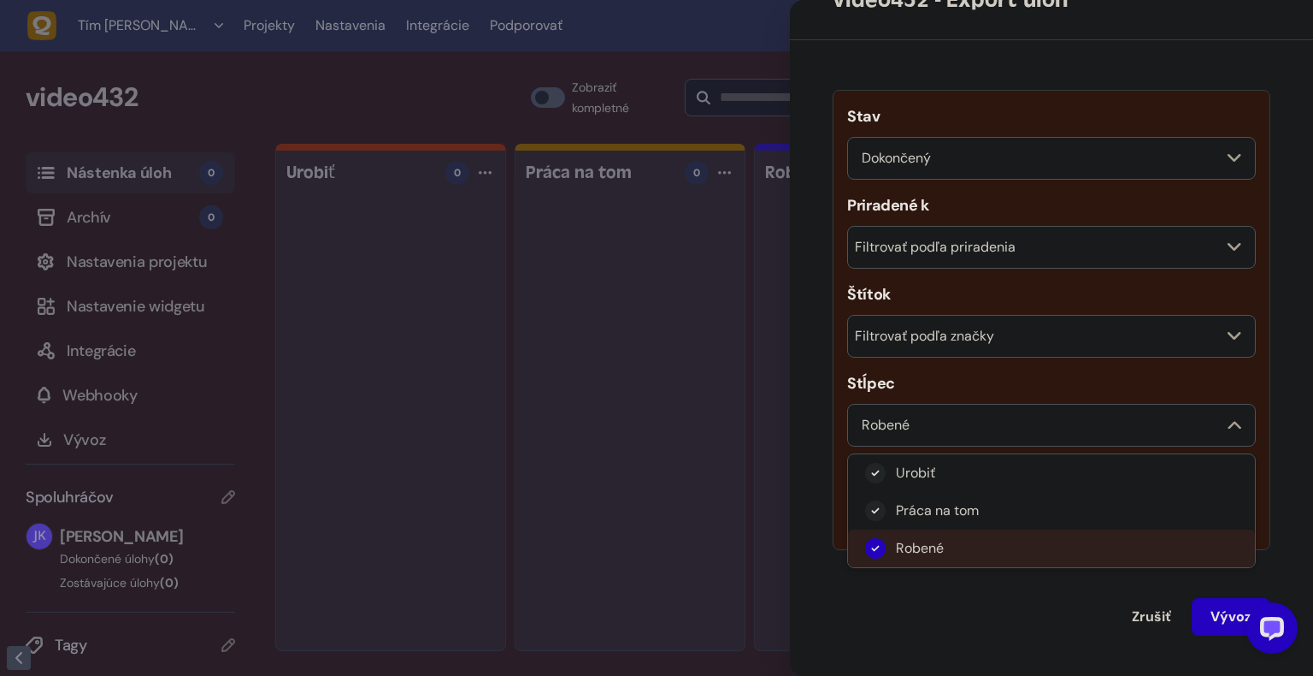
click at [928, 549] on span "Robené" at bounding box center [920, 548] width 48 height 17
click at [946, 544] on li "Robené" at bounding box center [1051, 548] width 407 height 38
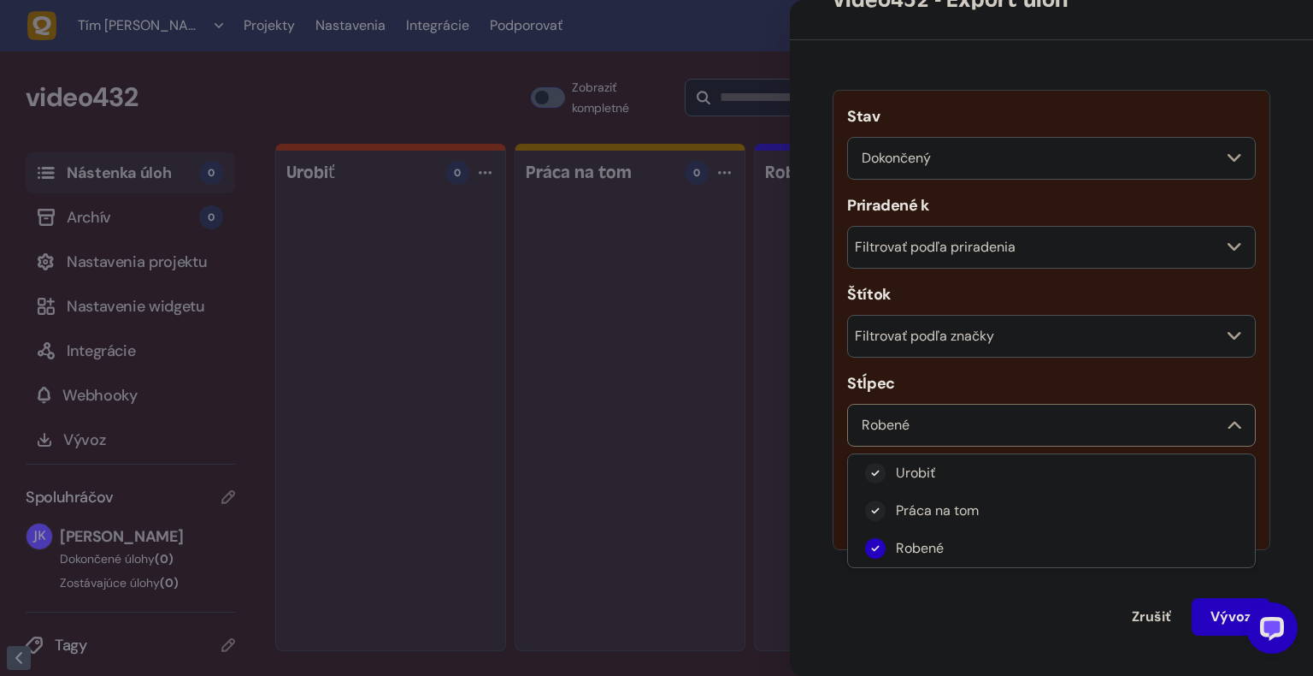
click at [1091, 421] on div "Robené" at bounding box center [1051, 425] width 409 height 43
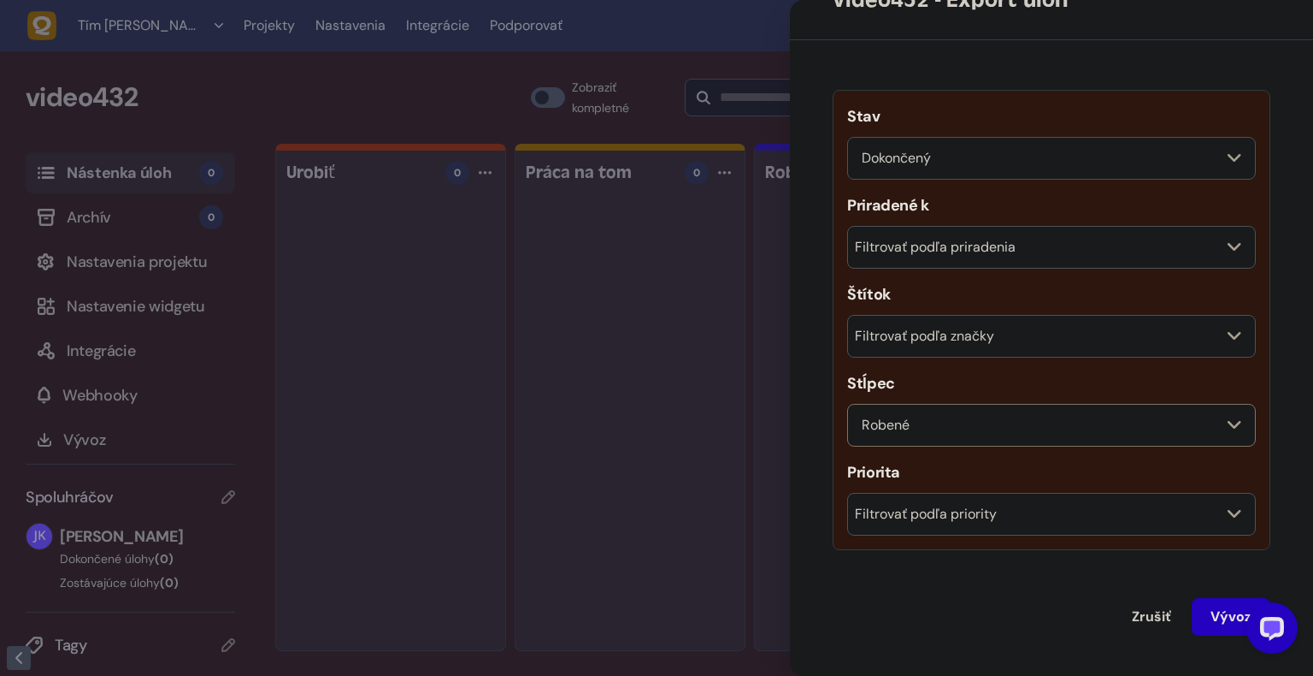
click at [1076, 424] on div "Robené" at bounding box center [1051, 425] width 409 height 43
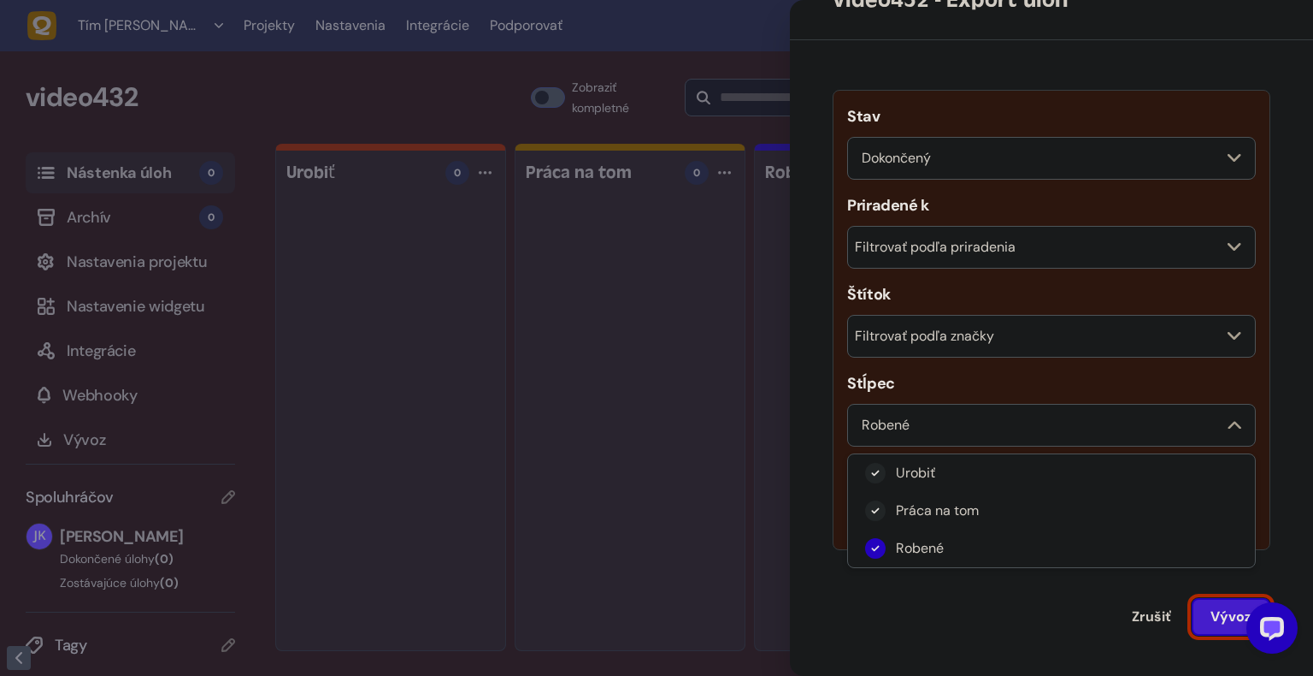
click at [1232, 624] on button "Vývoz" at bounding box center [1231, 617] width 79 height 38
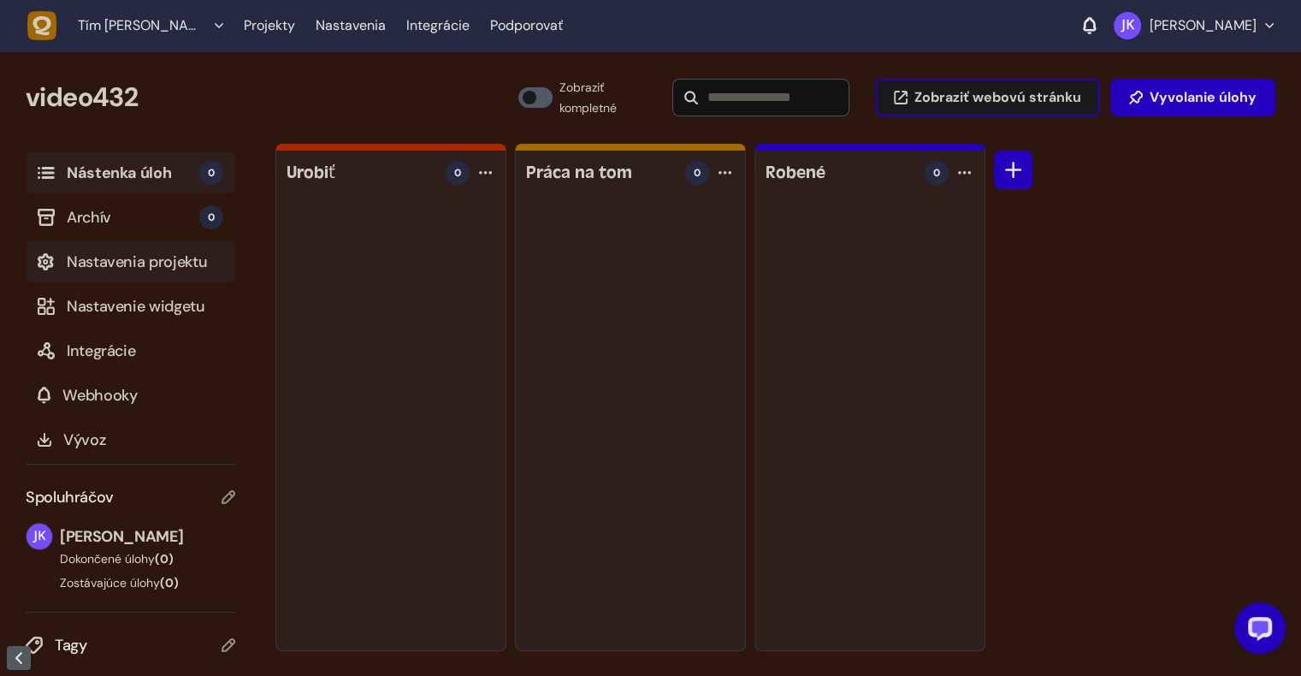
drag, startPoint x: 157, startPoint y: 266, endPoint x: 139, endPoint y: 245, distance: 27.8
click at [157, 266] on span "Nastavenia projektu" at bounding box center [145, 262] width 156 height 24
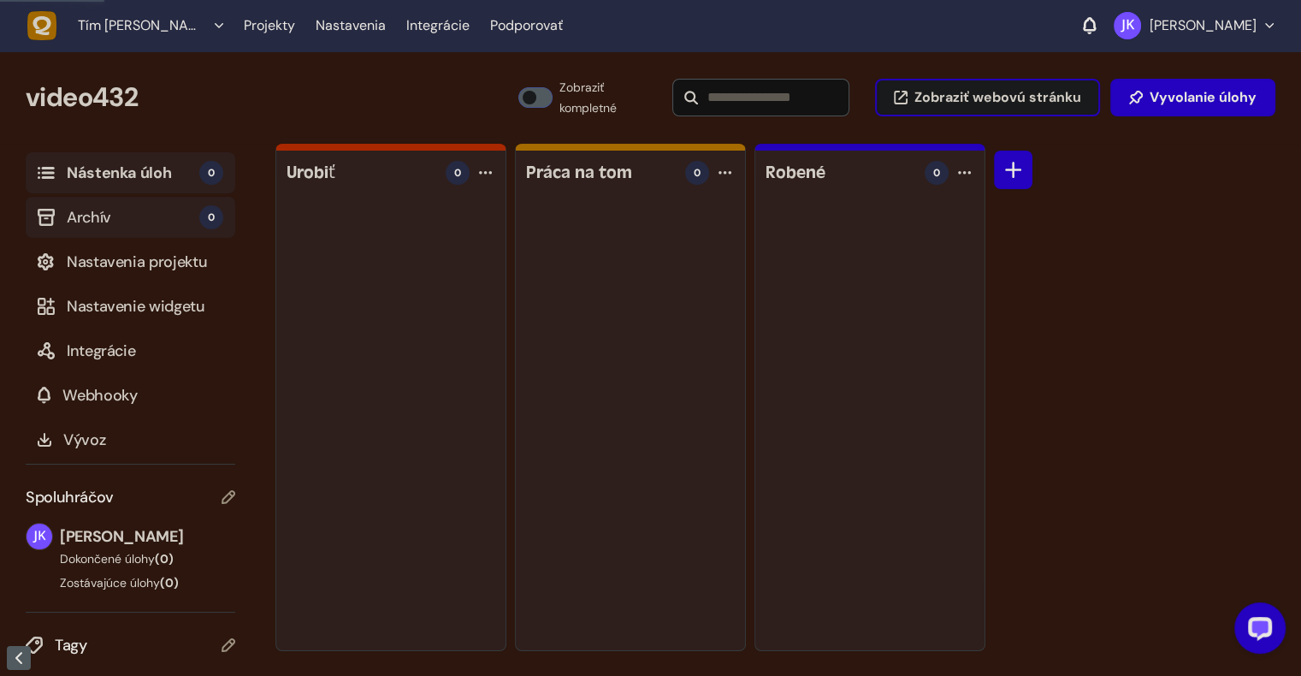
click at [97, 217] on span "Archív" at bounding box center [133, 217] width 133 height 24
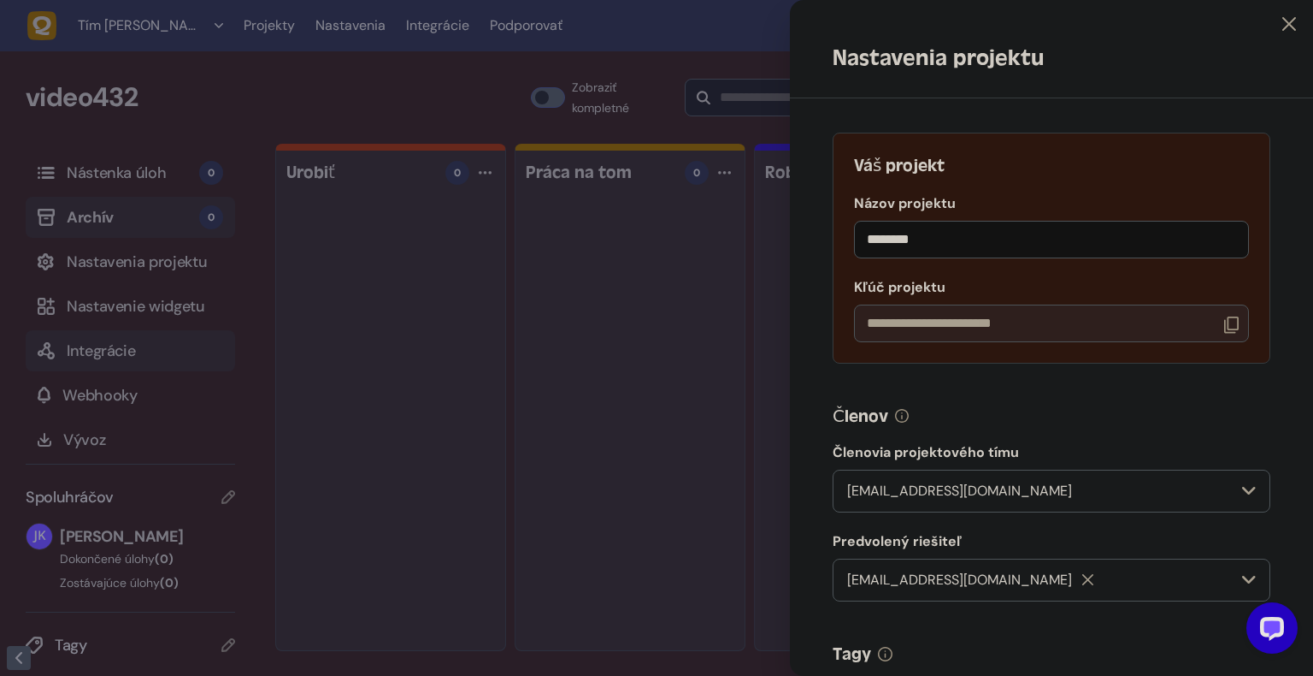
click at [96, 340] on div at bounding box center [656, 338] width 1313 height 676
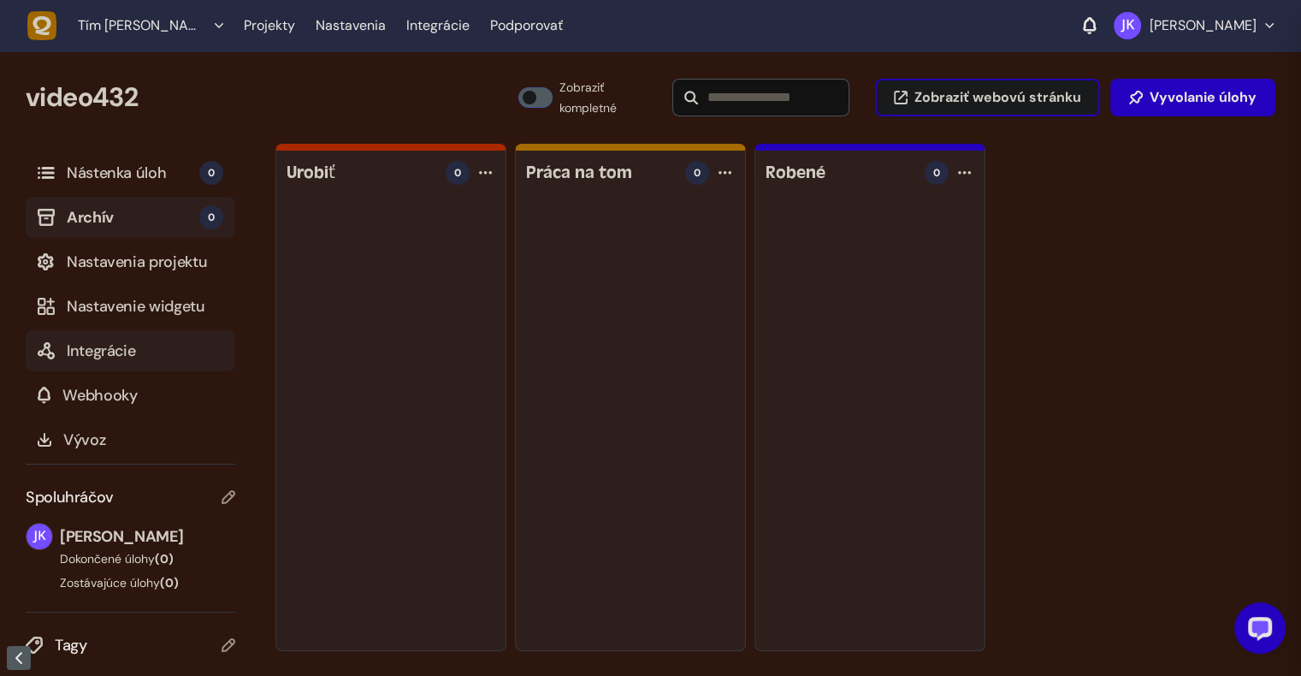
drag, startPoint x: 109, startPoint y: 369, endPoint x: 213, endPoint y: 363, distance: 103.7
click at [113, 367] on button "Integrácie" at bounding box center [130, 350] width 209 height 41
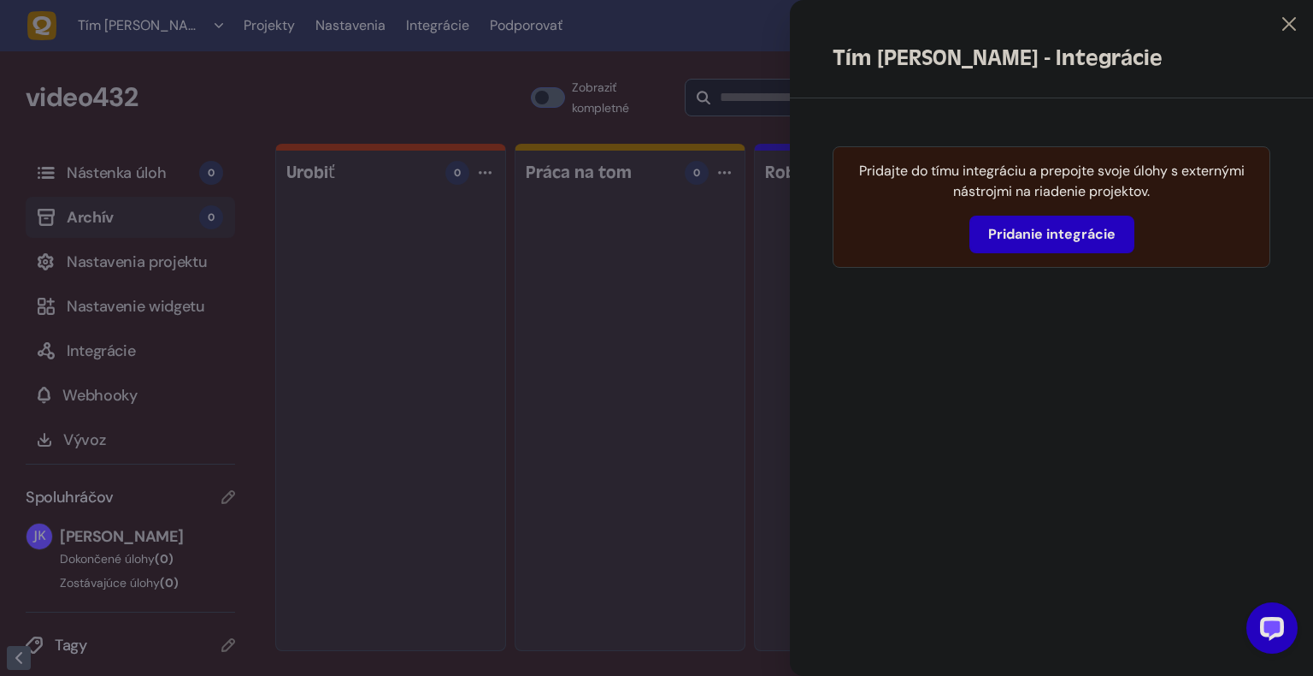
click at [1113, 239] on span "Pridanie integrácie" at bounding box center [1051, 234] width 127 height 18
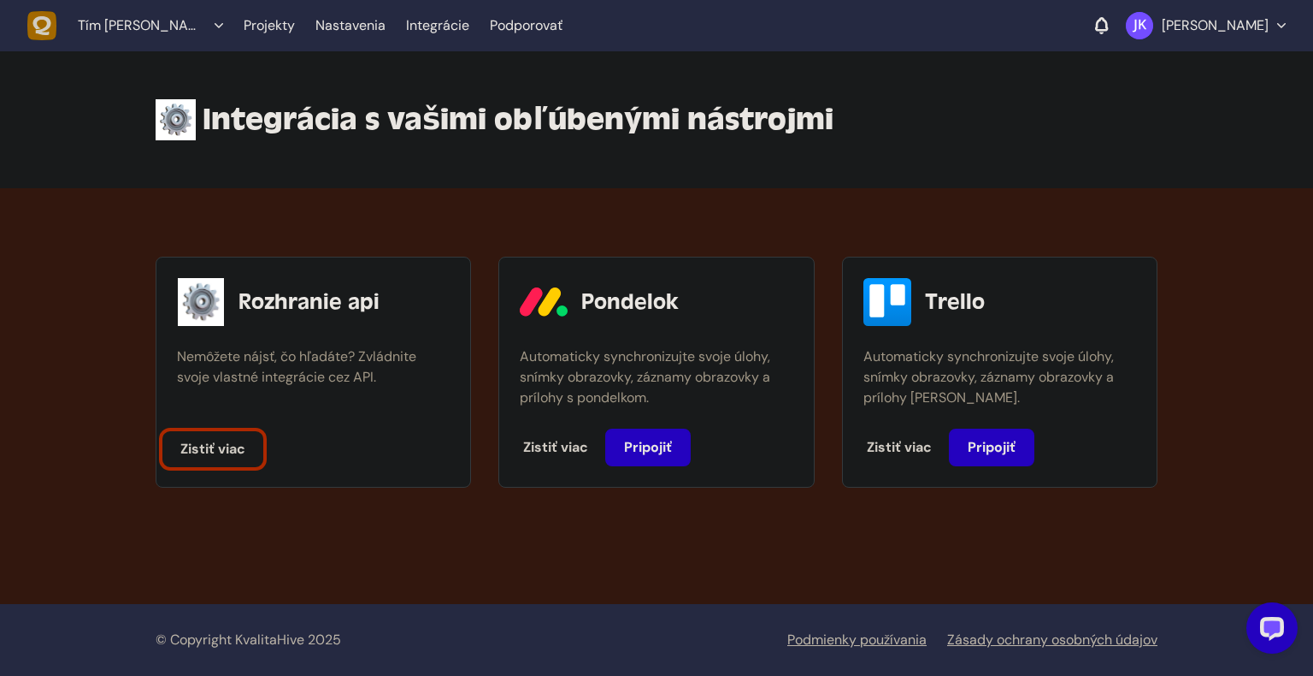
click at [183, 445] on span "Zistiť viac" at bounding box center [212, 449] width 65 height 18
click at [448, 26] on link "Integrácie" at bounding box center [437, 25] width 63 height 31
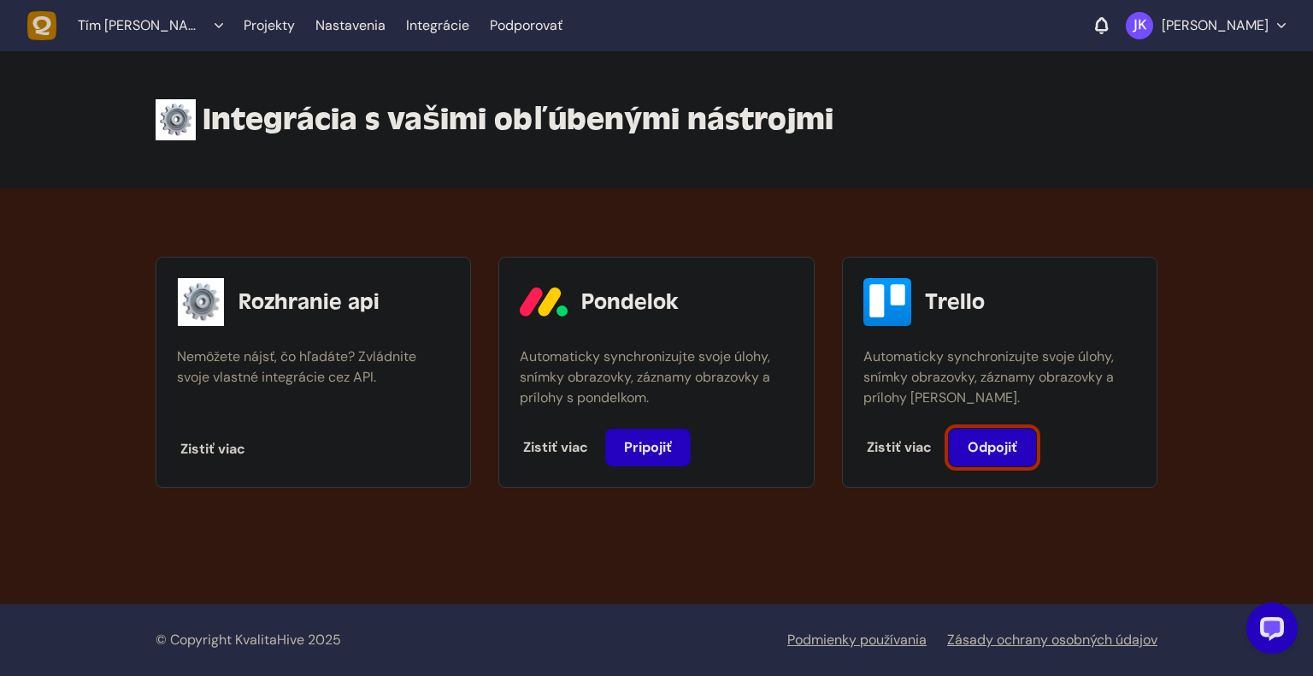
drag, startPoint x: 1036, startPoint y: 460, endPoint x: 817, endPoint y: 70, distance: 446.8
click at [1035, 460] on button "Odpojiť" at bounding box center [992, 447] width 87 height 38
drag, startPoint x: 310, startPoint y: 292, endPoint x: 544, endPoint y: 202, distance: 250.9
click at [310, 292] on h3 "Rozhranie api" at bounding box center [309, 301] width 141 height 27
click at [342, 19] on link "Nastavenia" at bounding box center [351, 25] width 70 height 31
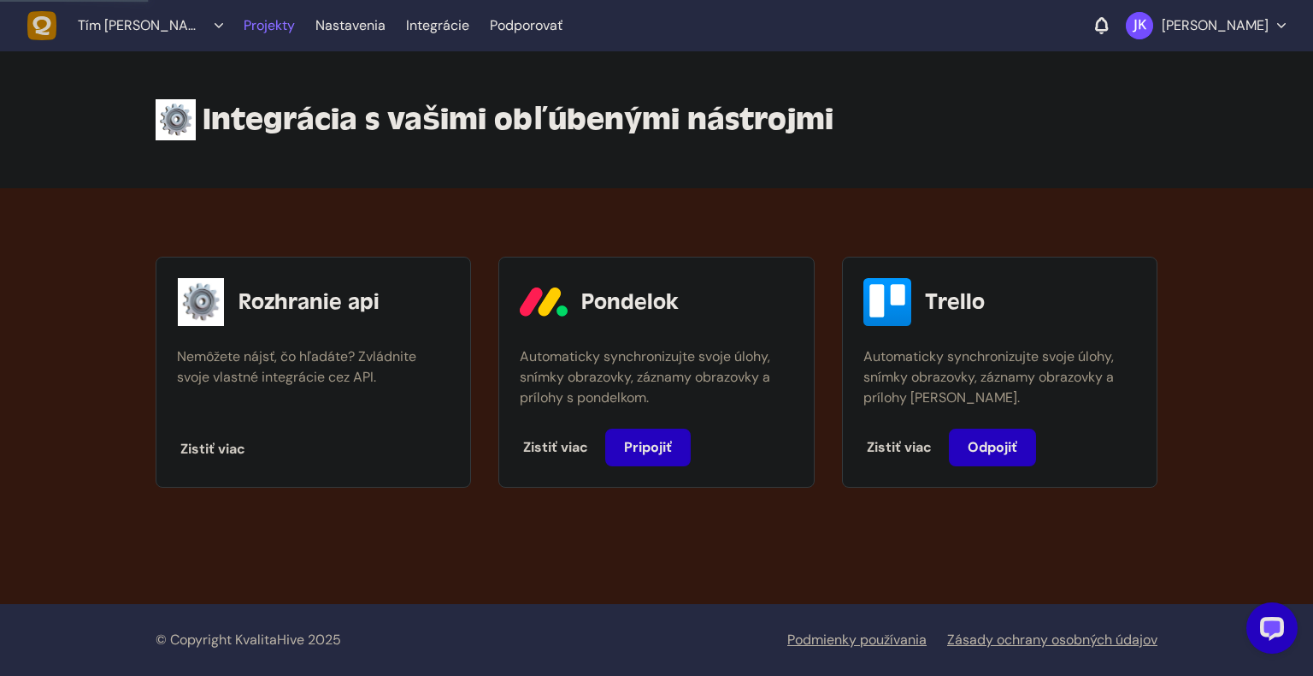
click at [274, 31] on link "Projekty" at bounding box center [269, 25] width 51 height 31
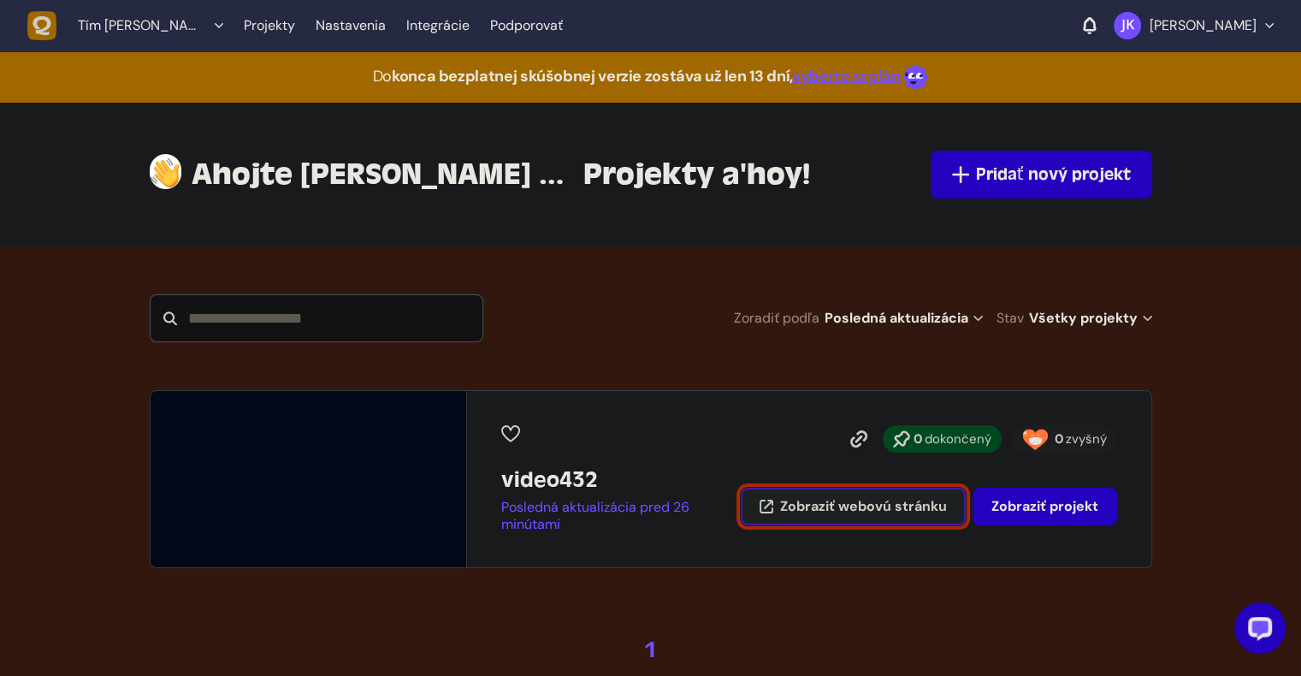
click at [931, 508] on span "Zobraziť webovú stránku" at bounding box center [863, 506] width 167 height 14
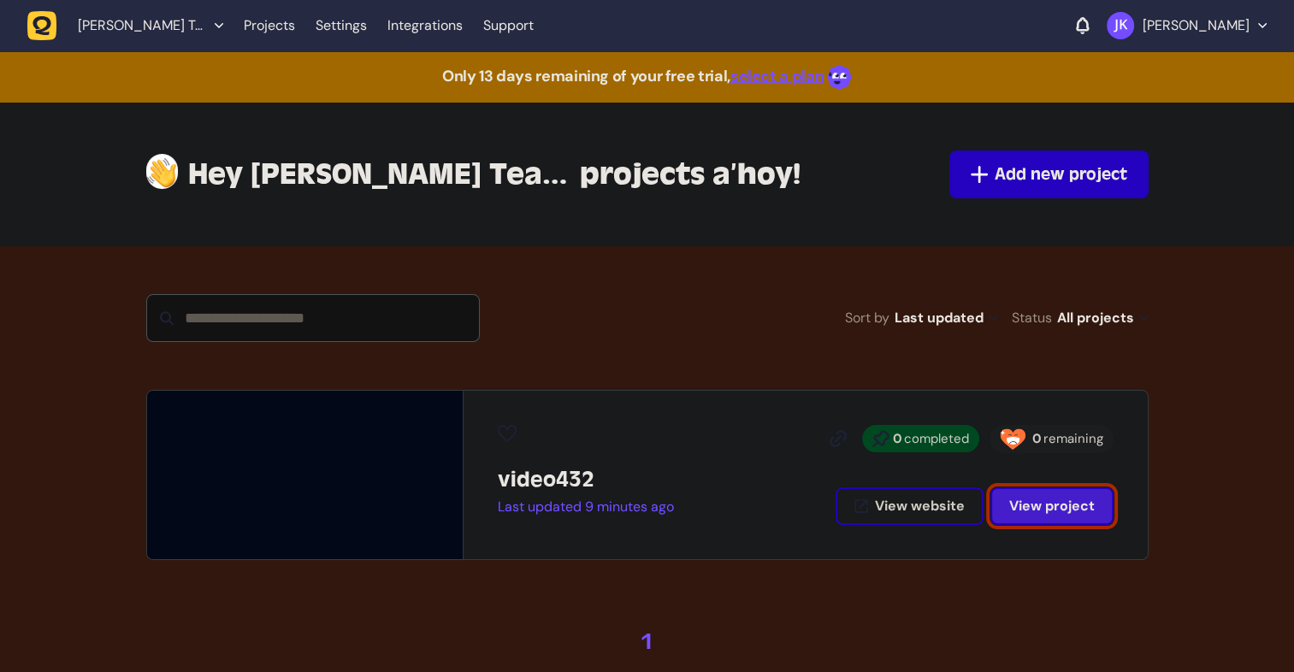
click at [1024, 502] on span "View project" at bounding box center [1052, 506] width 86 height 18
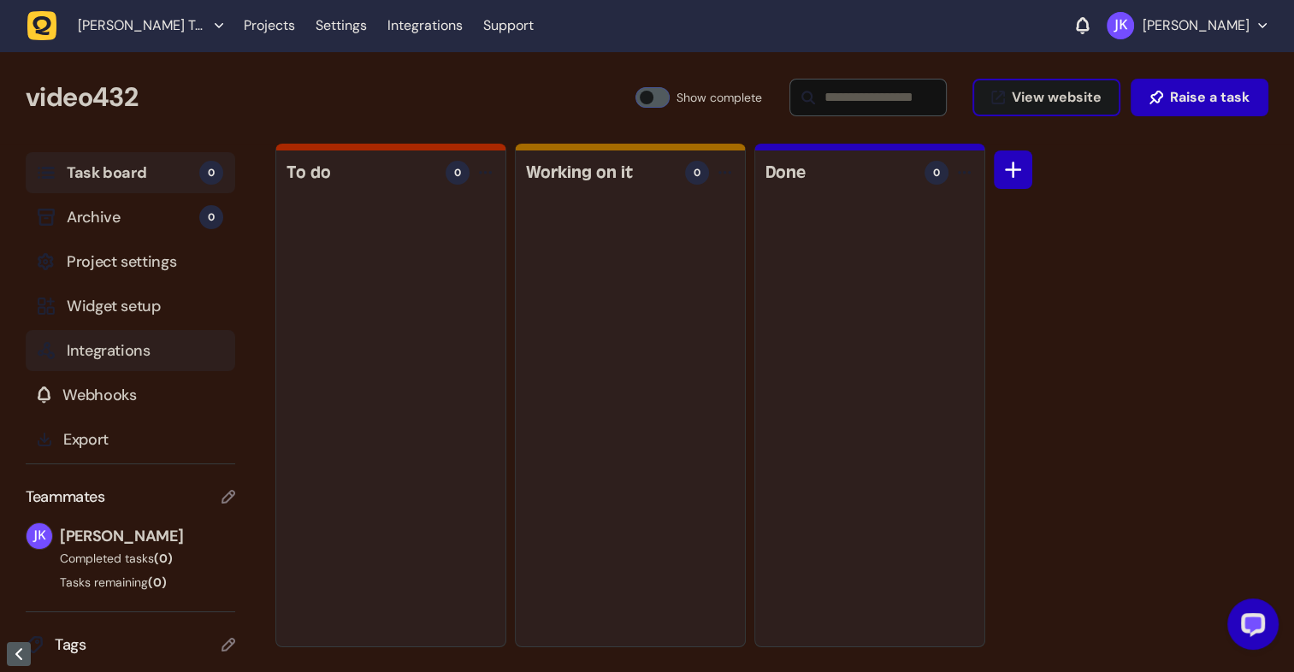
click at [145, 349] on span "Integrations" at bounding box center [145, 351] width 156 height 24
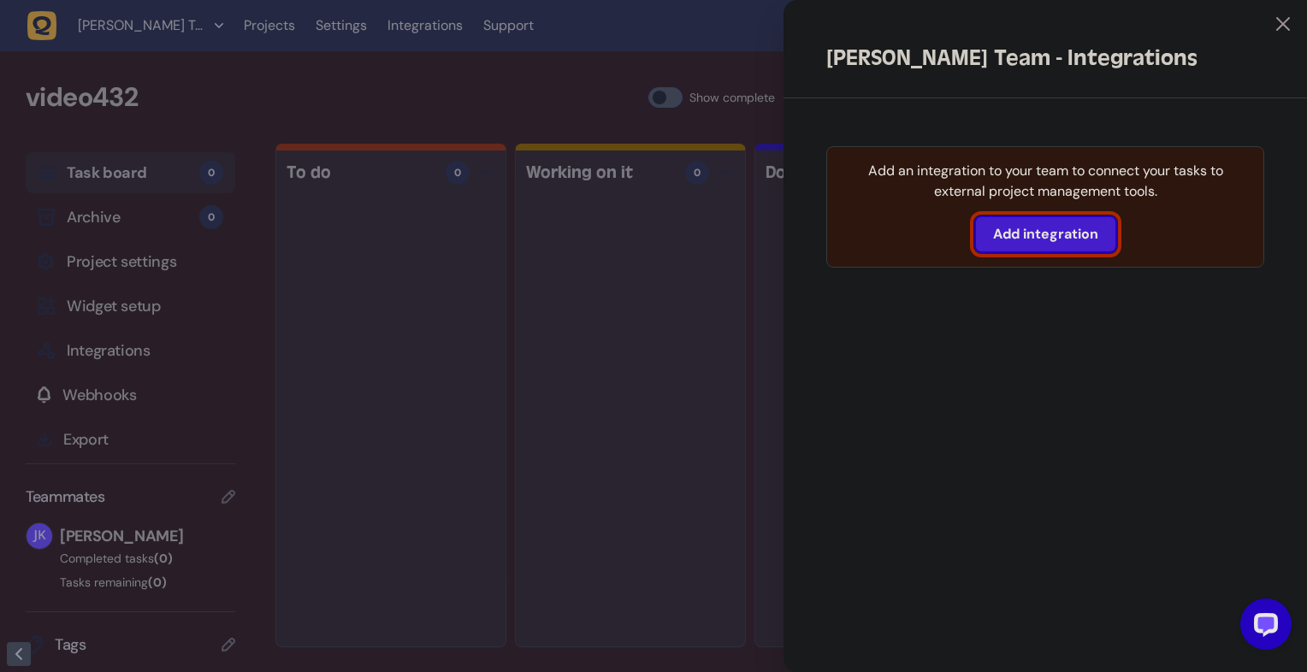
click at [1071, 231] on span "Add integration" at bounding box center [1045, 234] width 105 height 18
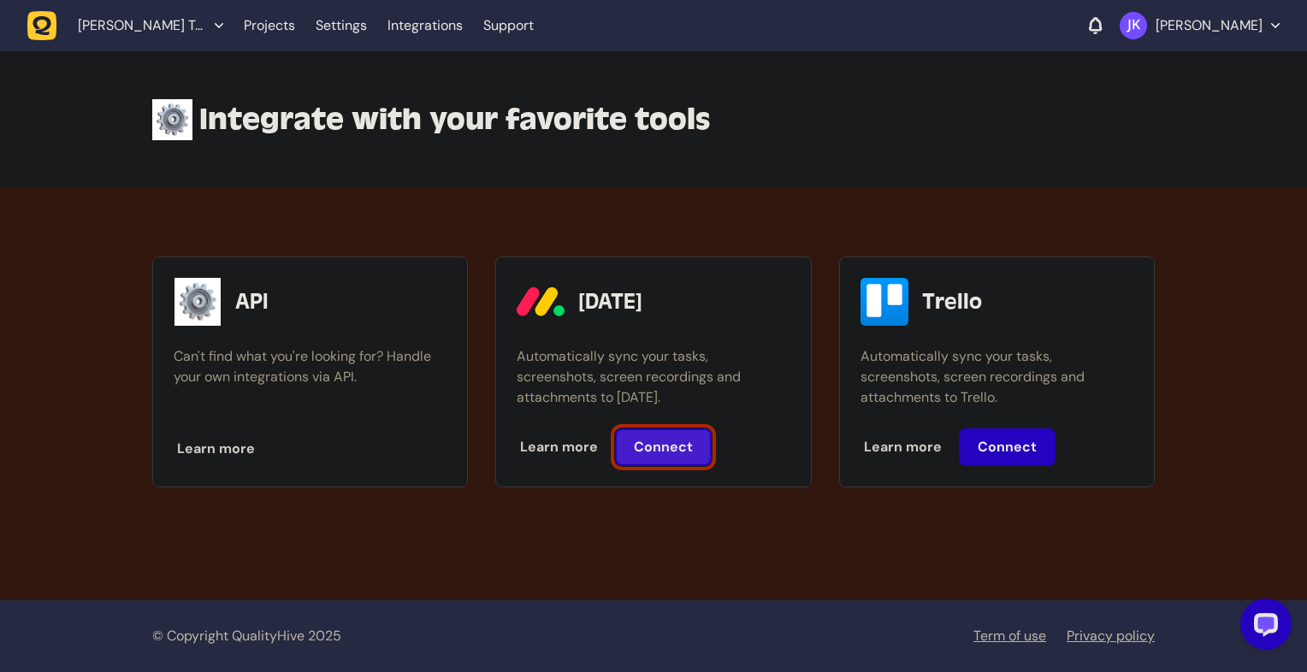
click at [678, 455] on span "Connect" at bounding box center [663, 447] width 59 height 18
click at [936, 347] on p "Automatically sync your tasks, screenshots, screen recordings and attachments t…" at bounding box center [996, 377] width 273 height 62
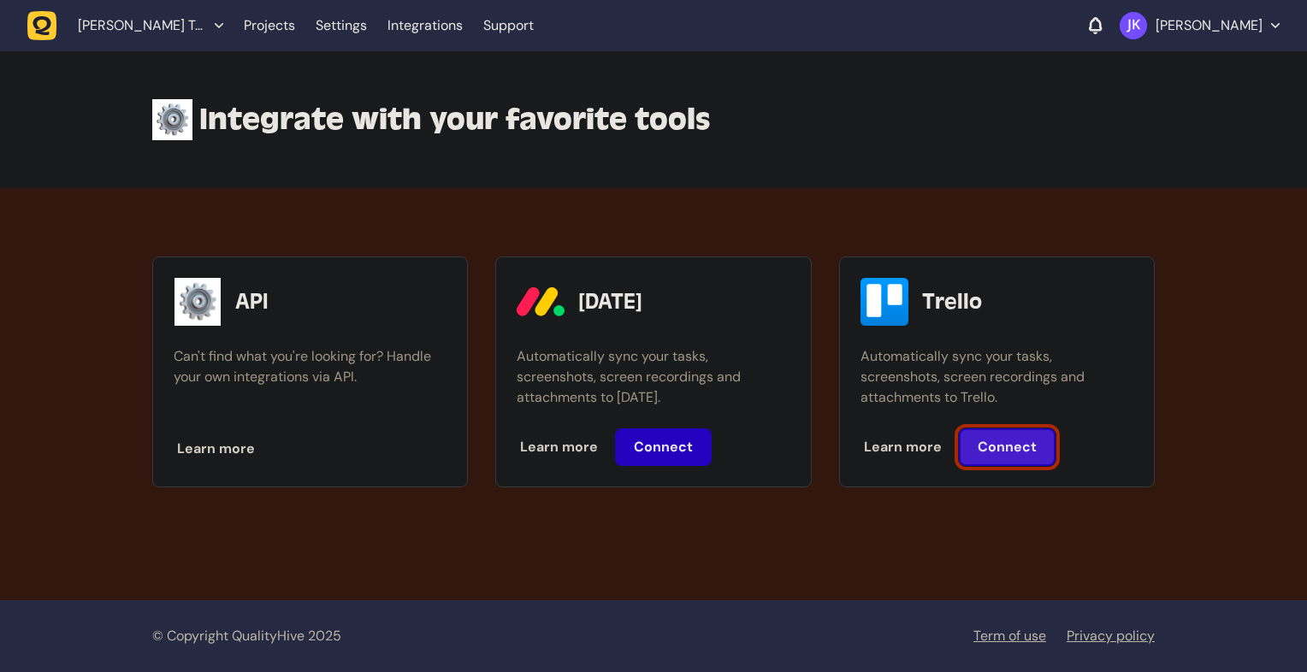
click at [1005, 451] on span "Connect" at bounding box center [1006, 447] width 59 height 18
drag, startPoint x: 641, startPoint y: 207, endPoint x: 670, endPoint y: 215, distance: 30.1
click at [642, 208] on div "API Can't find what you're looking for? Handle your own integrations via API. L…" at bounding box center [653, 361] width 1307 height 347
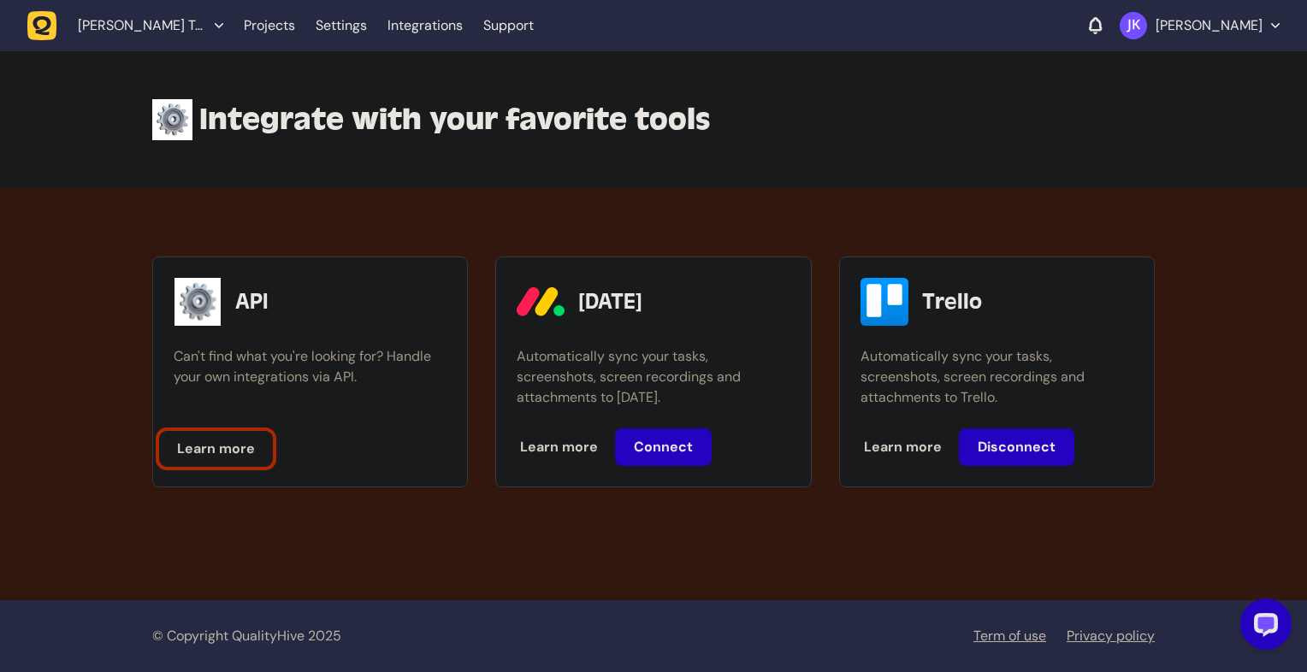
click at [217, 446] on span "Learn more" at bounding box center [216, 449] width 78 height 18
